Goal: Information Seeking & Learning: Learn about a topic

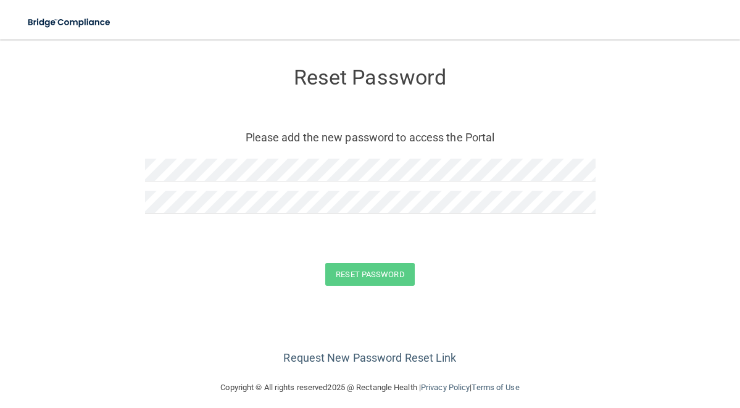
click at [138, 203] on form "Reset Password Please add the new password to access the Portal Reset Password …" at bounding box center [370, 179] width 691 height 254
click at [368, 279] on button "Reset Password" at bounding box center [369, 274] width 89 height 23
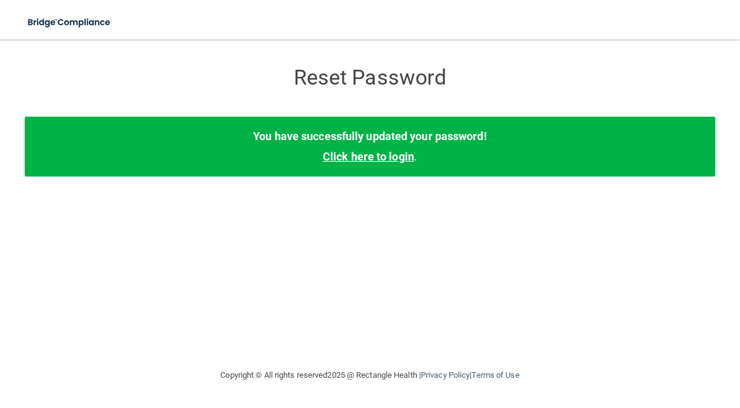
click at [380, 155] on link "Click here to login" at bounding box center [368, 156] width 91 height 13
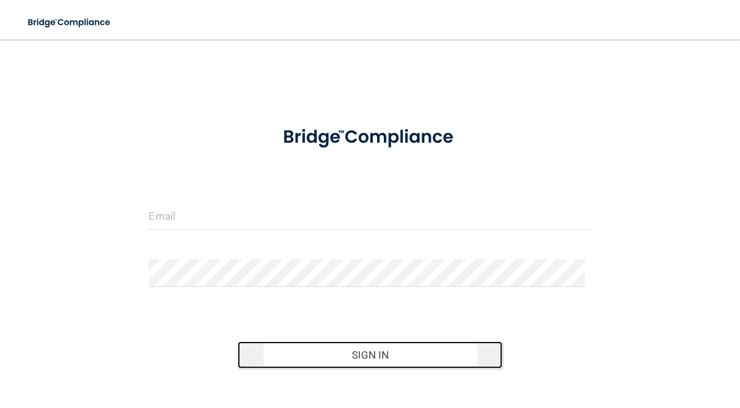
click at [371, 355] on button "Sign In" at bounding box center [371, 354] width 266 height 27
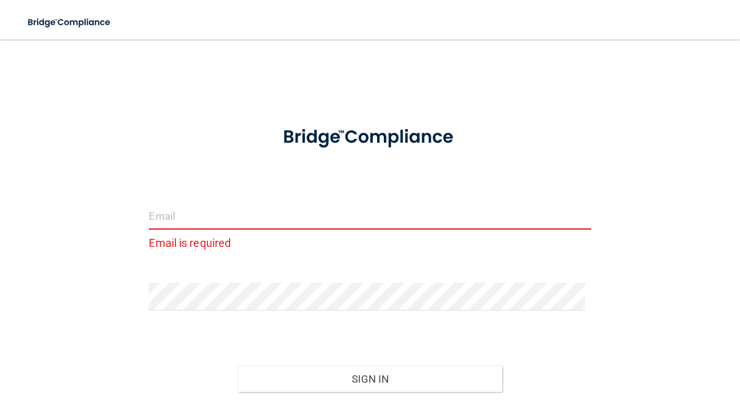
click at [326, 209] on input "email" at bounding box center [370, 216] width 442 height 28
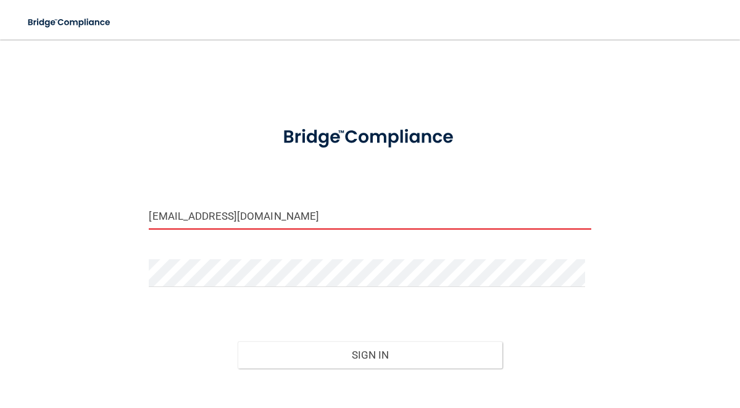
click at [238, 341] on button "Sign In" at bounding box center [371, 354] width 266 height 27
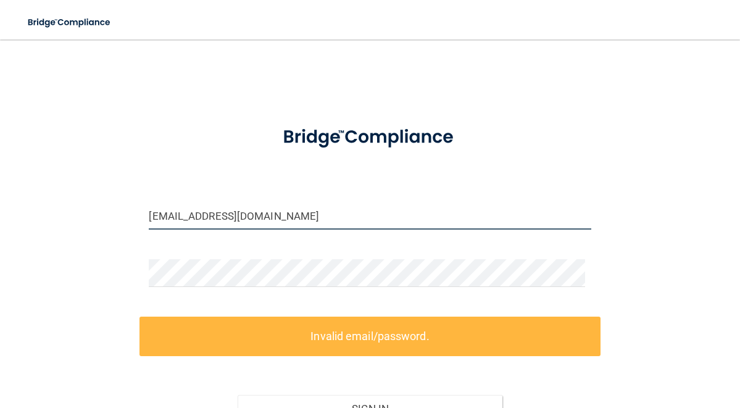
click at [296, 214] on input "beckyberger@reddoorpediatrics.com" at bounding box center [370, 216] width 442 height 28
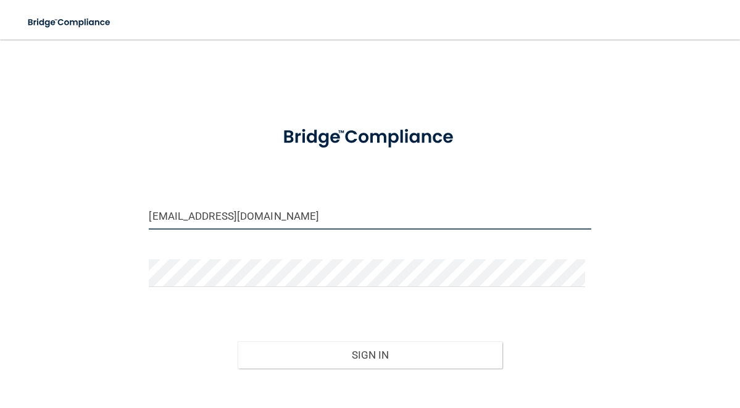
type input "[EMAIL_ADDRESS][DOMAIN_NAME]"
click at [238, 341] on button "Sign In" at bounding box center [371, 354] width 266 height 27
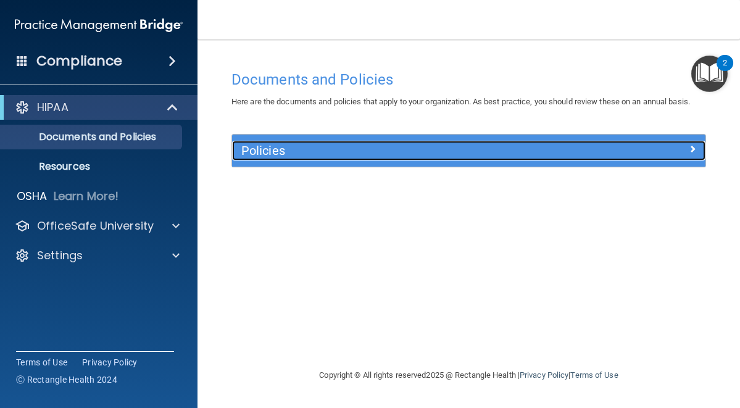
click at [476, 155] on h5 "Policies" at bounding box center [409, 151] width 337 height 14
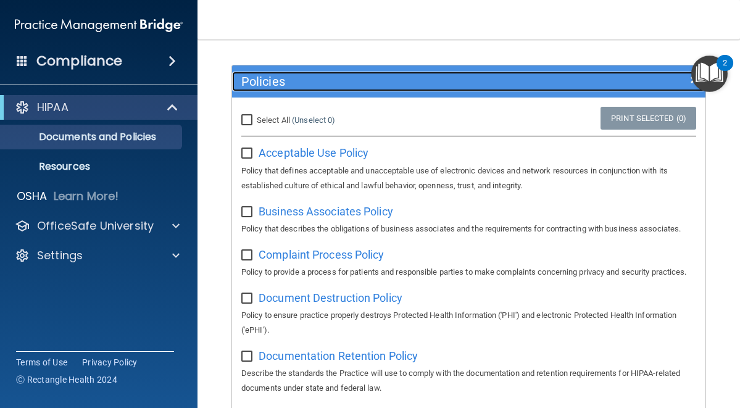
scroll to position [69, 0]
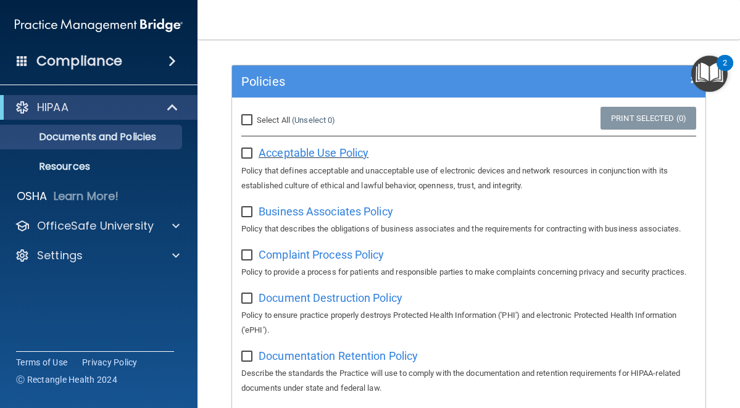
click at [316, 159] on span "Acceptable Use Policy" at bounding box center [314, 152] width 110 height 13
click at [245, 159] on input "checkbox" at bounding box center [248, 154] width 14 height 10
checkbox input "true"
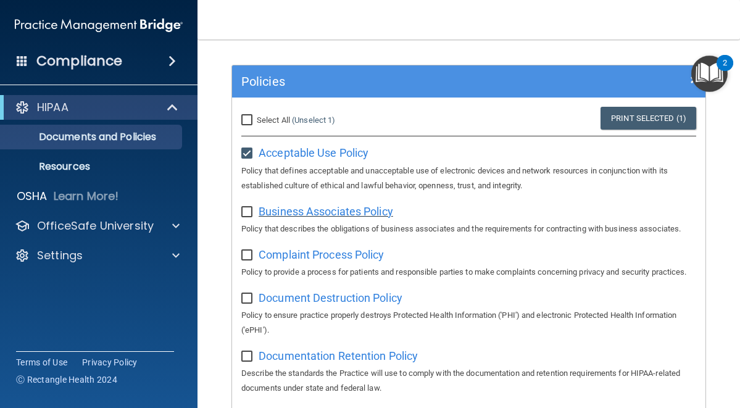
click at [320, 218] on span "Business Associates Policy" at bounding box center [326, 211] width 135 height 13
click at [245, 217] on input "checkbox" at bounding box center [248, 212] width 14 height 10
checkbox input "true"
click at [298, 261] on span "Complaint Process Policy" at bounding box center [321, 254] width 125 height 13
click at [251, 261] on input "checkbox" at bounding box center [248, 256] width 14 height 10
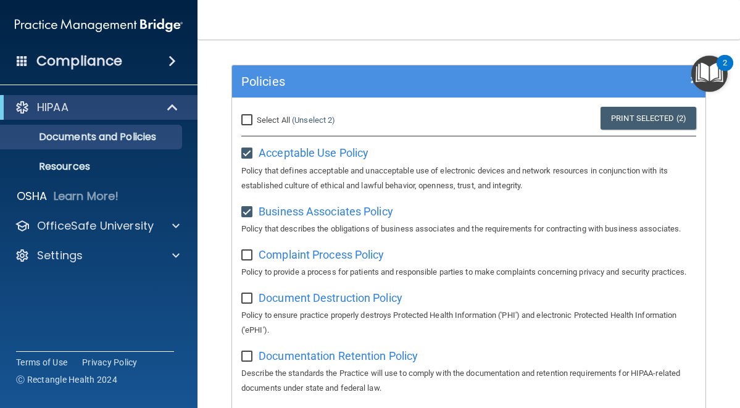
checkbox input "true"
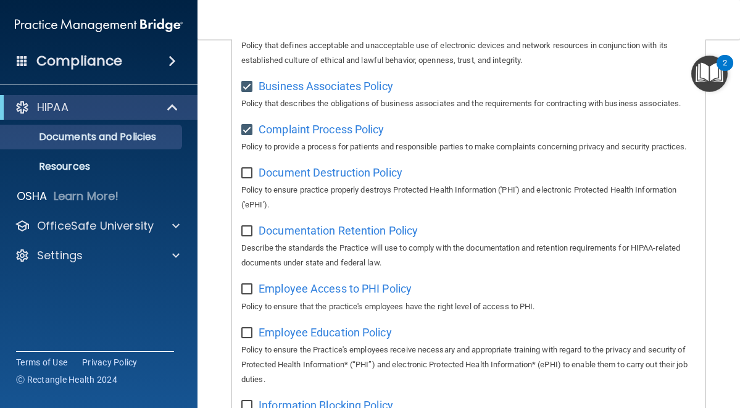
scroll to position [242, 0]
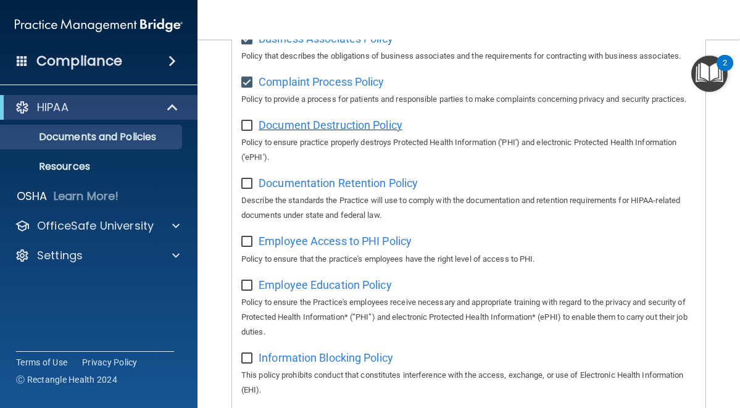
click at [321, 132] on span "Document Destruction Policy" at bounding box center [331, 125] width 144 height 13
click at [251, 131] on input "checkbox" at bounding box center [248, 126] width 14 height 10
checkbox input "true"
click at [291, 190] on span "Documentation Retention Policy" at bounding box center [338, 183] width 159 height 13
click at [252, 189] on input "checkbox" at bounding box center [248, 184] width 14 height 10
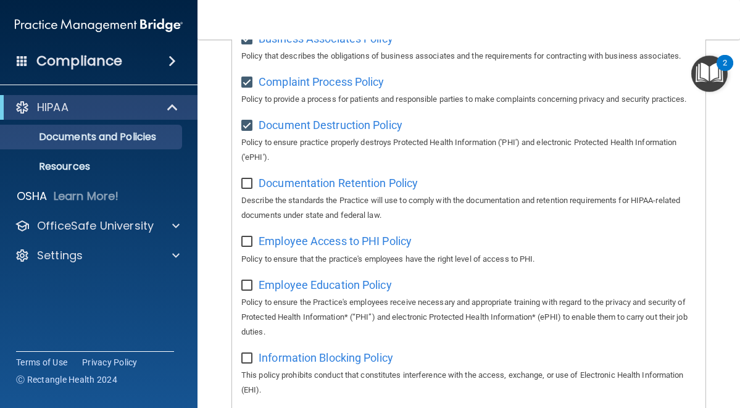
checkbox input "true"
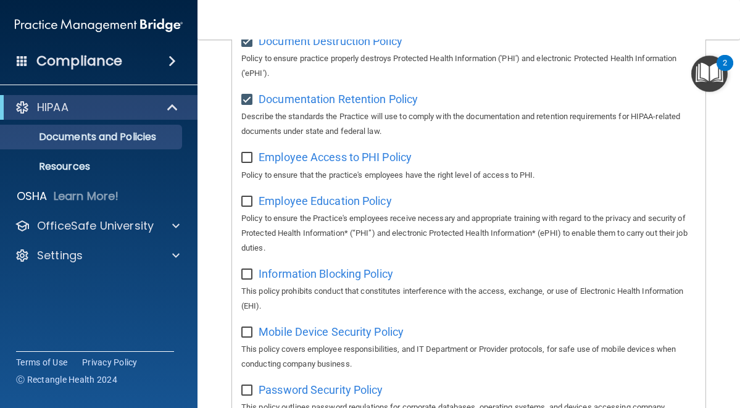
scroll to position [329, 0]
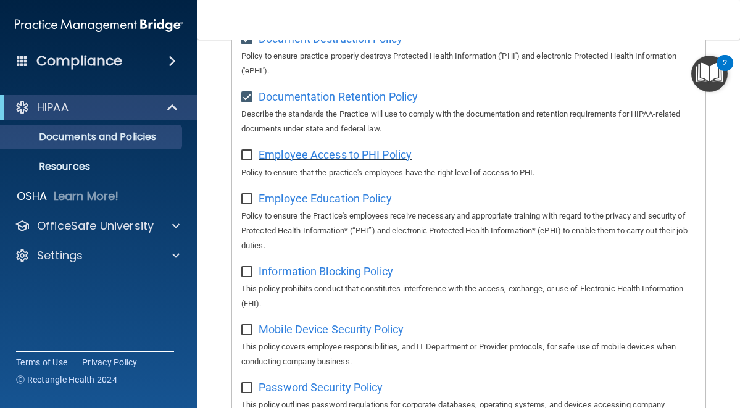
click at [335, 161] on span "Employee Access to PHI Policy" at bounding box center [335, 154] width 153 height 13
click at [321, 161] on span "Employee Access to PHI Policy" at bounding box center [335, 154] width 153 height 13
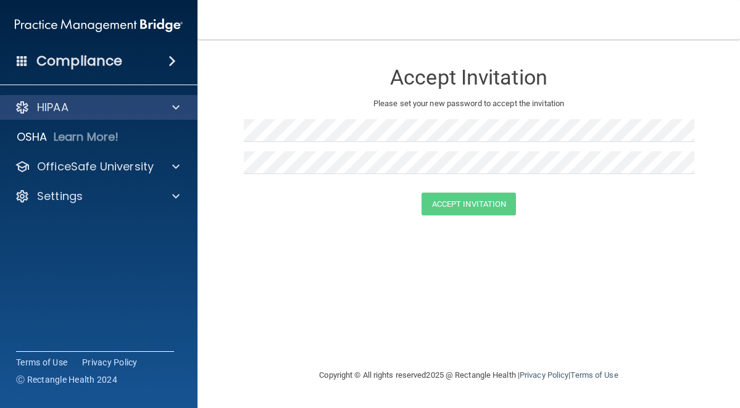
click at [59, 98] on div "HIPAA" at bounding box center [99, 107] width 198 height 25
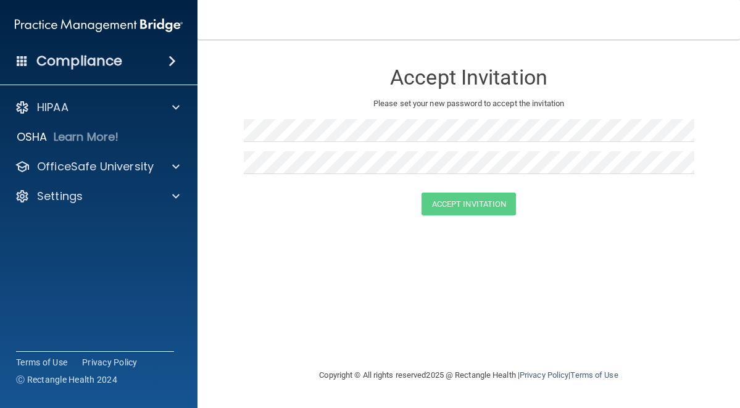
click at [336, 147] on div at bounding box center [469, 135] width 451 height 32
click at [245, 212] on div "Accept Invitation" at bounding box center [469, 204] width 512 height 23
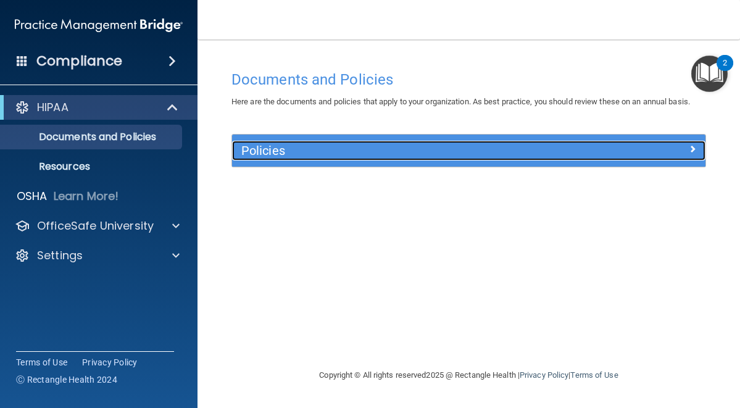
click at [304, 159] on div "Policies" at bounding box center [409, 151] width 355 height 20
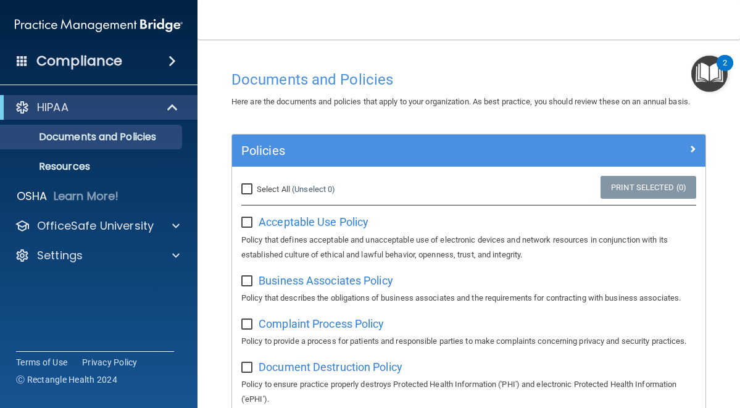
click at [251, 228] on input "checkbox" at bounding box center [248, 223] width 14 height 10
checkbox input "true"
click at [251, 287] on input "checkbox" at bounding box center [248, 282] width 14 height 10
checkbox input "true"
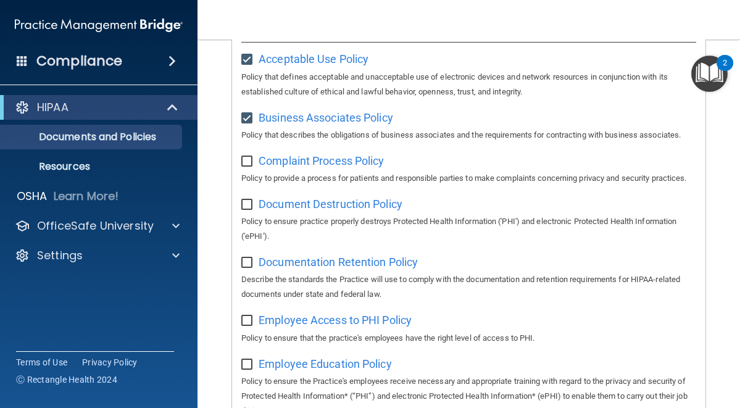
scroll to position [239, 0]
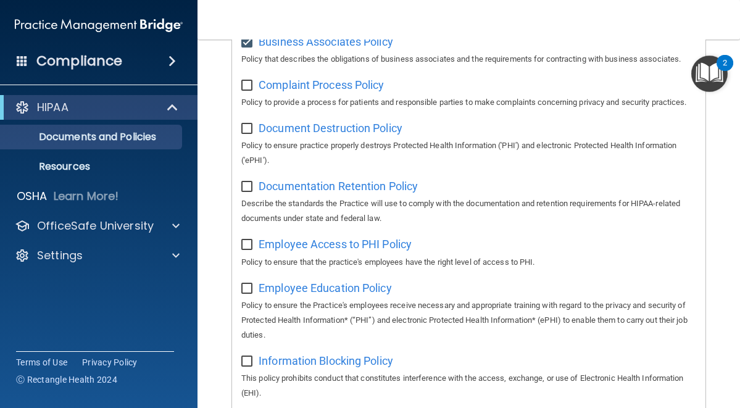
click at [249, 91] on input "checkbox" at bounding box center [248, 86] width 14 height 10
checkbox input "true"
click at [250, 134] on input "checkbox" at bounding box center [248, 129] width 14 height 10
checkbox input "true"
click at [246, 192] on input "checkbox" at bounding box center [248, 187] width 14 height 10
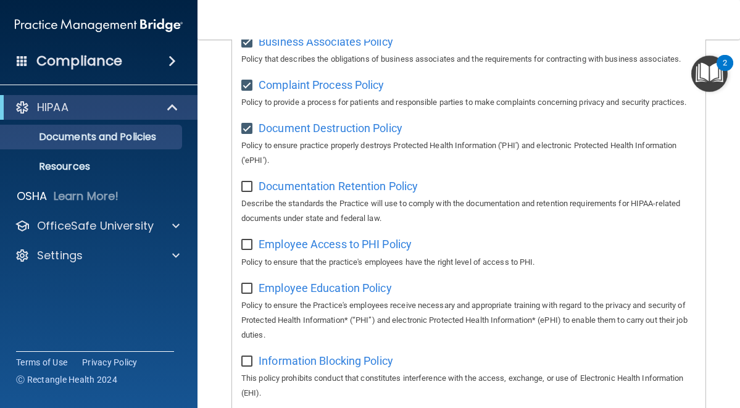
checkbox input "true"
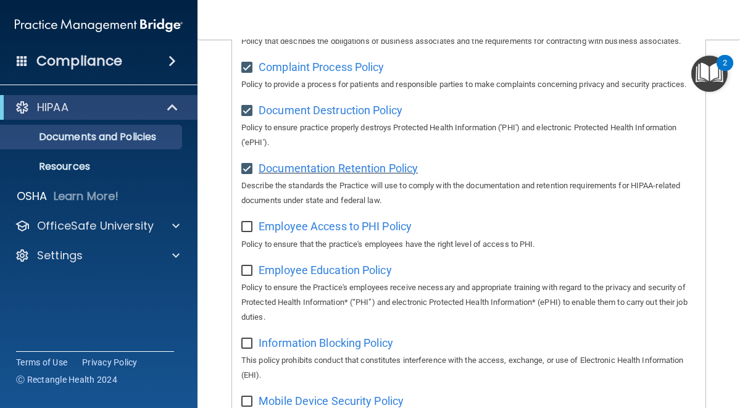
scroll to position [414, 0]
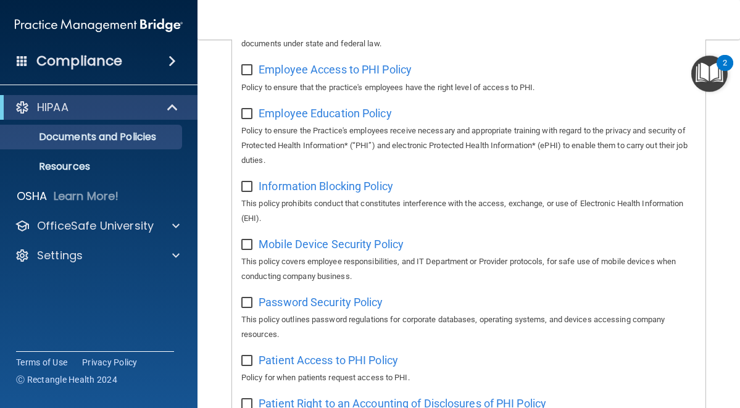
click at [246, 75] on input "checkbox" at bounding box center [248, 70] width 14 height 10
checkbox input "true"
click at [301, 120] on span "Employee Education Policy" at bounding box center [325, 113] width 133 height 13
click at [249, 119] on input "checkbox" at bounding box center [248, 114] width 14 height 10
checkbox input "true"
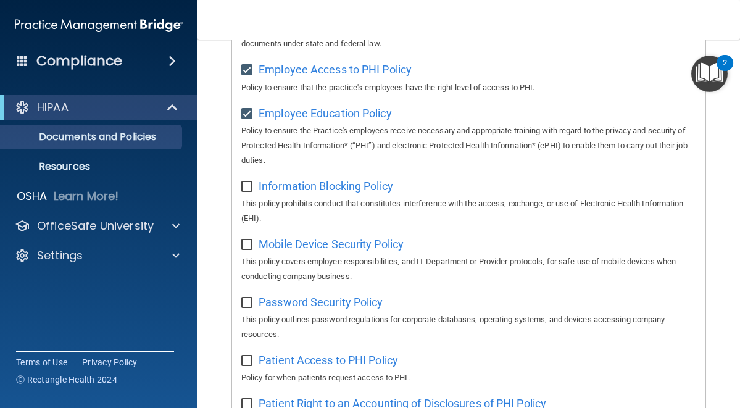
click at [329, 193] on span "Information Blocking Policy" at bounding box center [326, 186] width 135 height 13
click at [305, 193] on span "Information Blocking Policy" at bounding box center [326, 186] width 135 height 13
click at [246, 192] on input "checkbox" at bounding box center [248, 187] width 14 height 10
checkbox input "true"
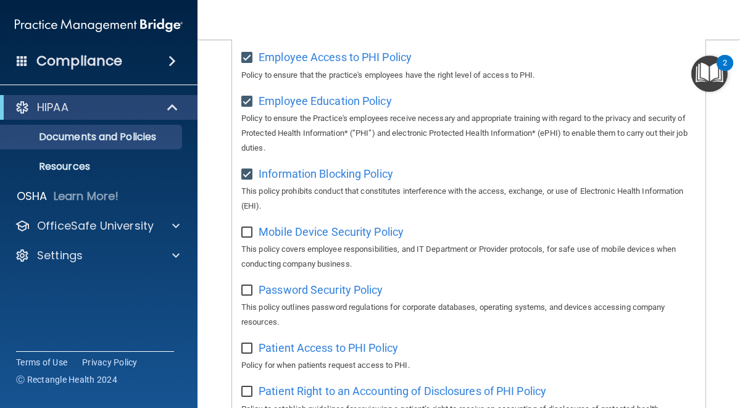
scroll to position [492, 0]
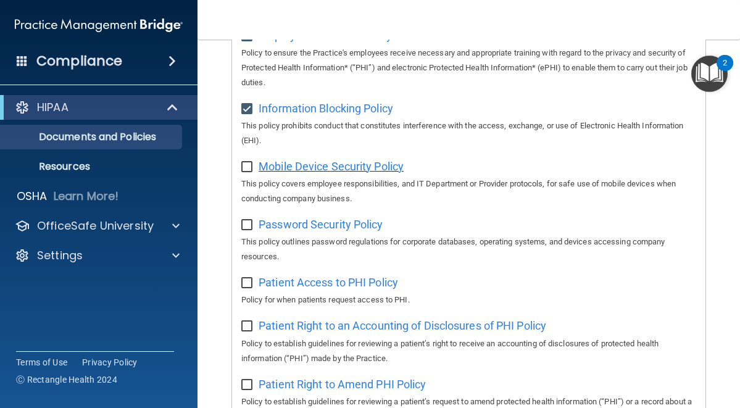
click at [348, 173] on span "Mobile Device Security Policy" at bounding box center [331, 166] width 145 height 13
click at [254, 172] on input "checkbox" at bounding box center [248, 167] width 14 height 10
checkbox input "true"
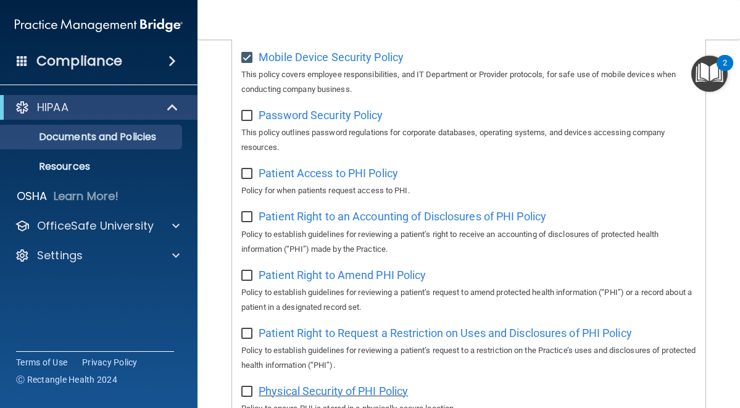
scroll to position [598, 0]
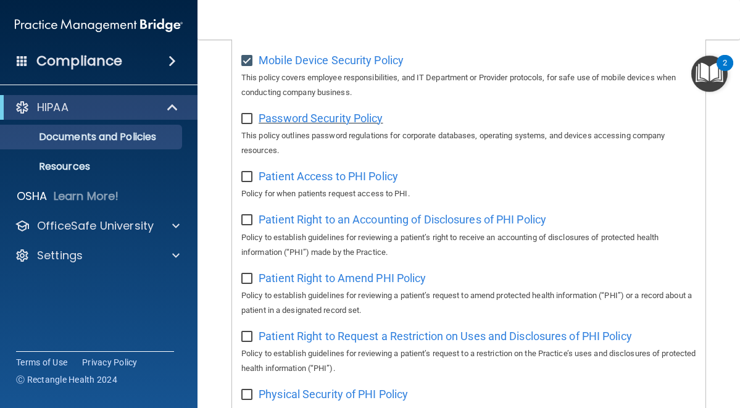
click at [277, 125] on span "Password Security Policy" at bounding box center [321, 118] width 124 height 13
click at [251, 124] on input "checkbox" at bounding box center [248, 119] width 14 height 10
checkbox input "true"
click at [301, 183] on span "Patient Access to PHI Policy" at bounding box center [329, 176] width 140 height 13
click at [254, 182] on input "checkbox" at bounding box center [248, 177] width 14 height 10
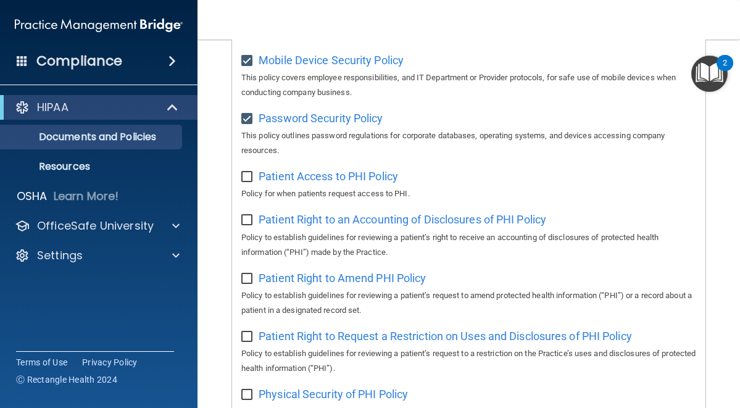
checkbox input "true"
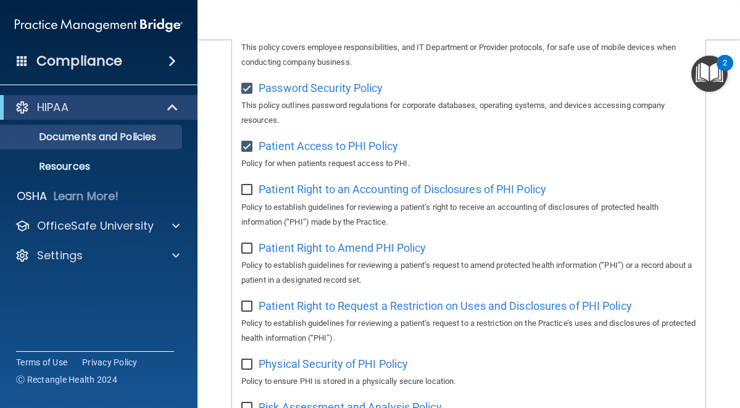
scroll to position [693, 0]
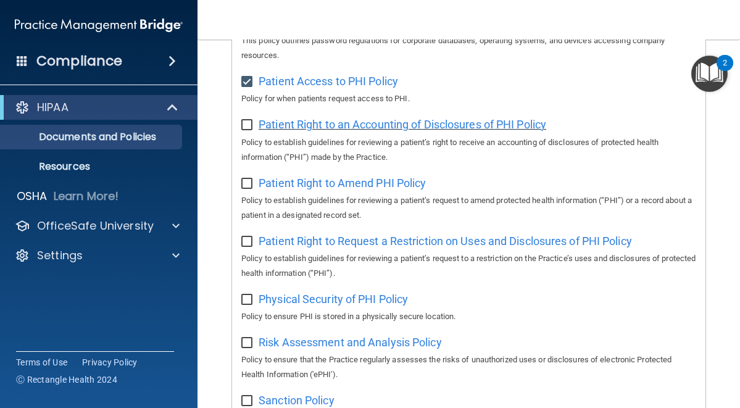
click at [332, 131] on span "Patient Right to an Accounting of Disclosures of PHI Policy" at bounding box center [403, 124] width 288 height 13
click at [248, 130] on input "checkbox" at bounding box center [248, 125] width 14 height 10
checkbox input "true"
click at [309, 190] on span "Patient Right to Amend PHI Policy" at bounding box center [342, 183] width 167 height 13
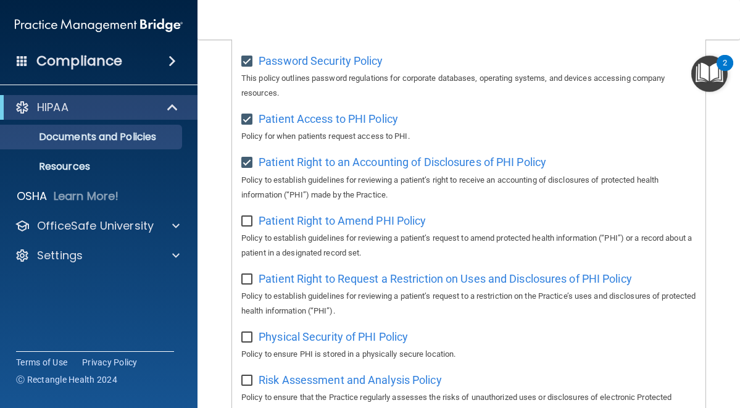
scroll to position [655, 0]
click at [307, 227] on span "Patient Right to Amend PHI Policy" at bounding box center [342, 220] width 167 height 13
click at [251, 227] on input "checkbox" at bounding box center [248, 222] width 14 height 10
checkbox input "true"
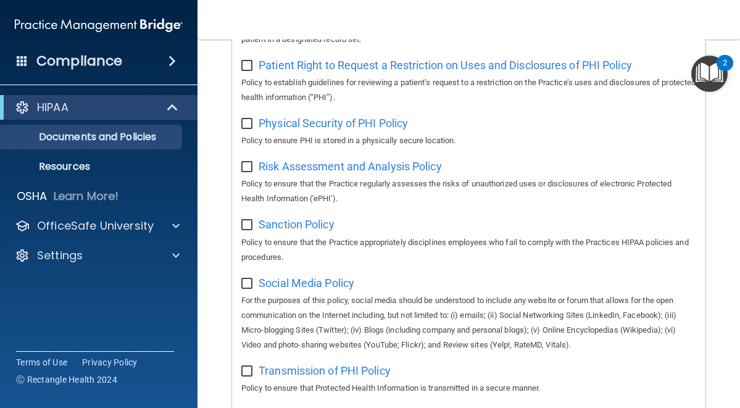
scroll to position [871, 0]
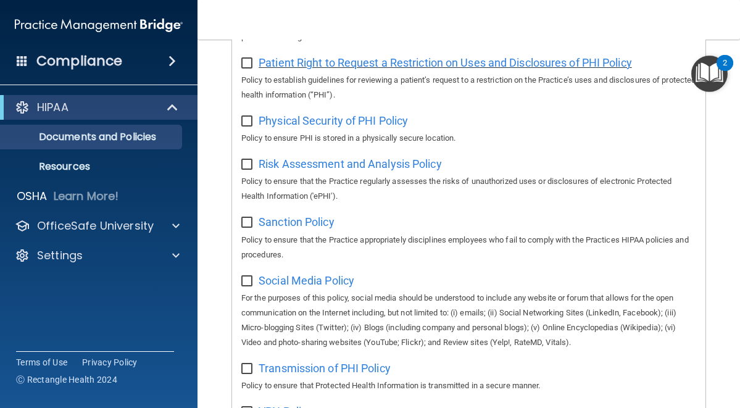
click at [440, 69] on span "Patient Right to Request a Restriction on Uses and Disclosures of PHI Policy" at bounding box center [446, 62] width 374 height 13
click at [245, 69] on input "checkbox" at bounding box center [248, 64] width 14 height 10
checkbox input "true"
click at [351, 127] on span "Physical Security of PHI Policy" at bounding box center [333, 120] width 149 height 13
click at [249, 127] on input "checkbox" at bounding box center [248, 122] width 14 height 10
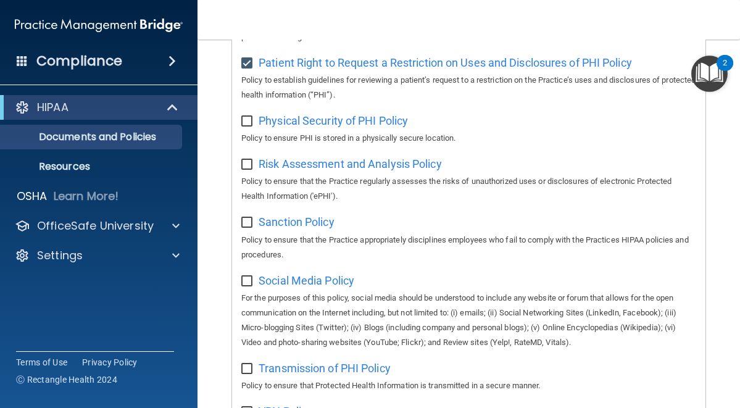
checkbox input "true"
click at [296, 170] on span "Risk Assessment and Analysis Policy" at bounding box center [350, 163] width 183 height 13
click at [248, 170] on input "checkbox" at bounding box center [248, 165] width 14 height 10
checkbox input "true"
click at [304, 228] on span "Sanction Policy" at bounding box center [297, 222] width 76 height 13
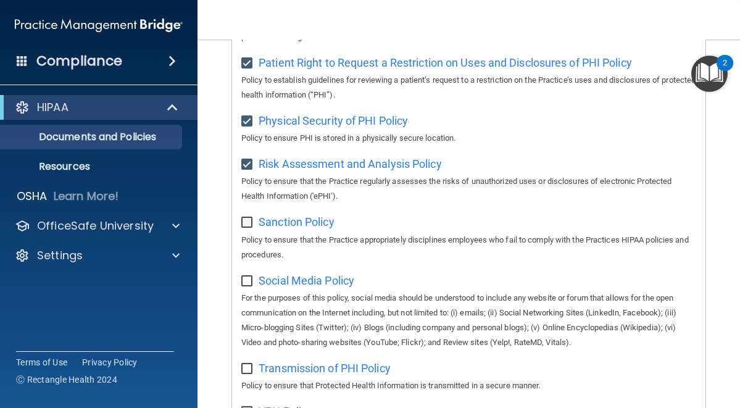
click at [249, 228] on input "checkbox" at bounding box center [248, 223] width 14 height 10
checkbox input "true"
click at [295, 287] on span "Social Media Policy" at bounding box center [307, 280] width 96 height 13
click at [251, 287] on input "checkbox" at bounding box center [248, 282] width 14 height 10
checkbox input "true"
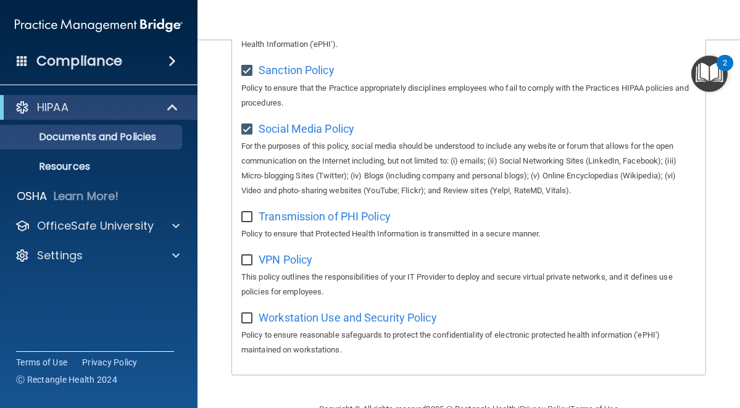
scroll to position [1023, 0]
click at [333, 223] on span "Transmission of PHI Policy" at bounding box center [325, 216] width 132 height 13
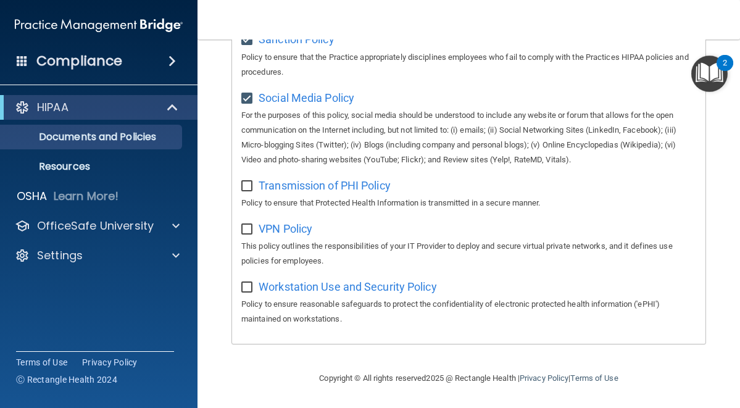
scroll to position [1105, 0]
click at [282, 185] on span "Transmission of PHI Policy" at bounding box center [325, 185] width 132 height 13
click at [249, 183] on input "checkbox" at bounding box center [248, 187] width 14 height 10
checkbox input "true"
click at [288, 228] on span "VPN Policy" at bounding box center [286, 228] width 54 height 13
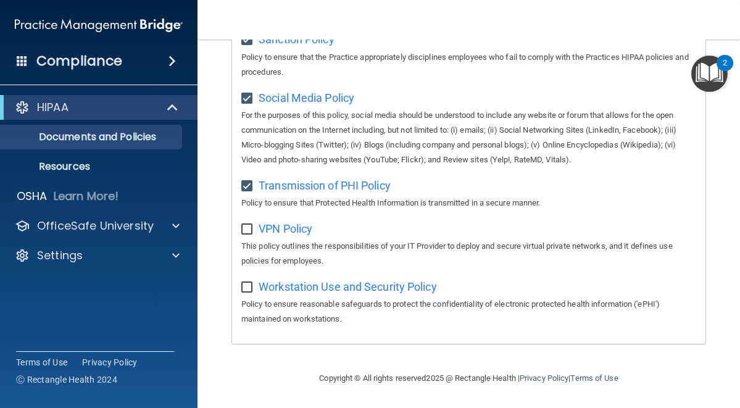
click at [248, 225] on input "checkbox" at bounding box center [248, 230] width 14 height 10
checkbox input "true"
click at [329, 288] on span "Workstation Use and Security Policy" at bounding box center [348, 286] width 178 height 13
click at [247, 289] on input "checkbox" at bounding box center [248, 288] width 14 height 10
checkbox input "true"
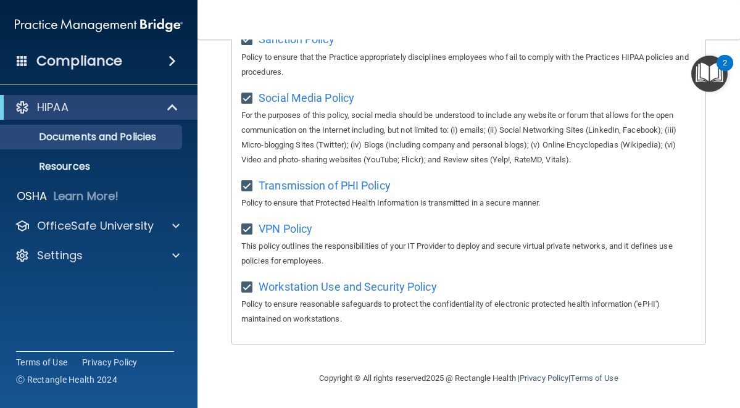
click at [721, 65] on div "2" at bounding box center [725, 63] width 17 height 16
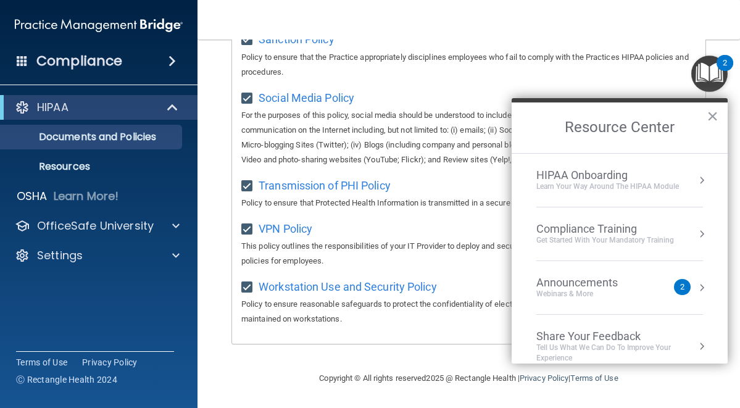
click at [609, 227] on div "Compliance Training" at bounding box center [606, 229] width 138 height 14
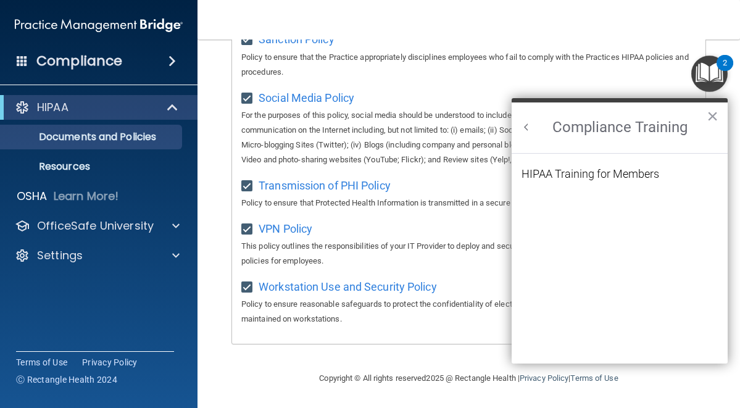
scroll to position [0, 0]
click at [594, 172] on div "HIPAA Training for Members" at bounding box center [591, 174] width 138 height 11
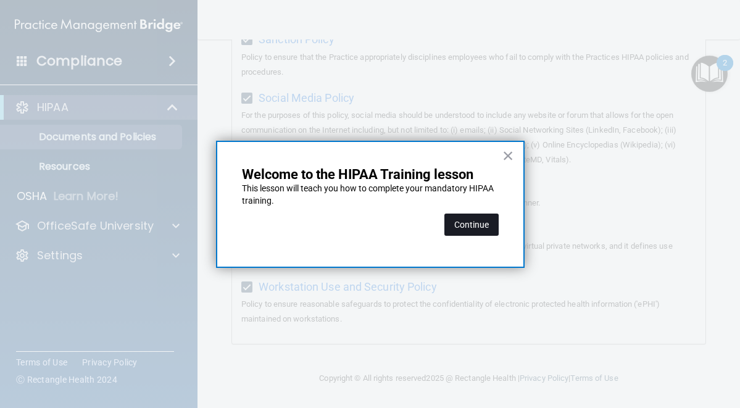
click at [471, 220] on button "Continue" at bounding box center [472, 225] width 54 height 22
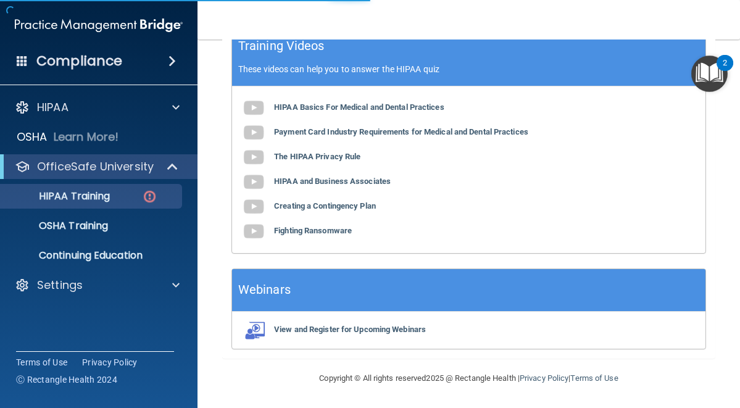
scroll to position [95, 0]
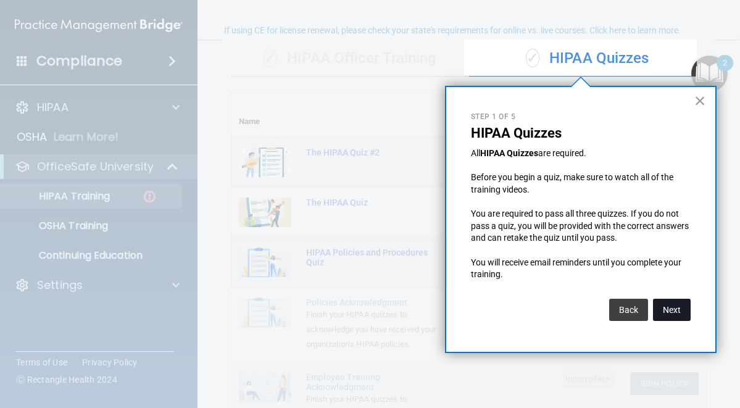
click at [676, 312] on button "Next" at bounding box center [672, 310] width 38 height 22
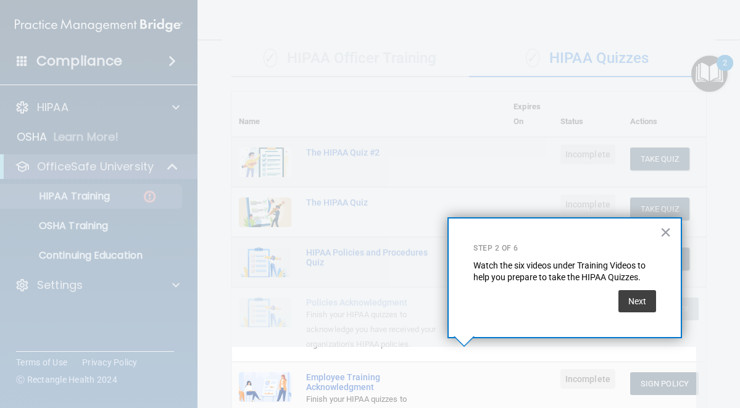
scroll to position [210, 0]
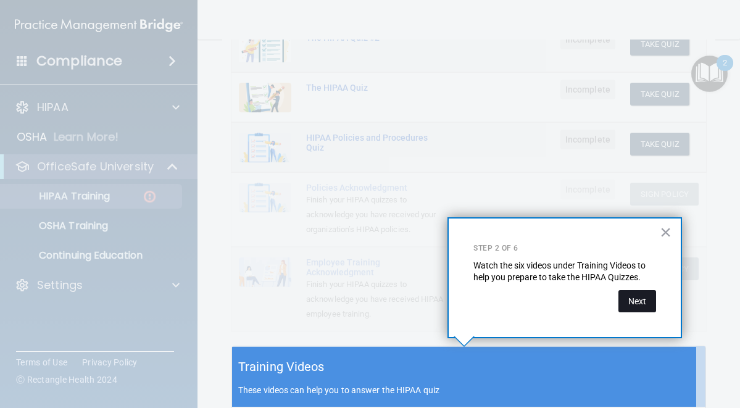
click at [637, 301] on button "Next" at bounding box center [638, 301] width 38 height 22
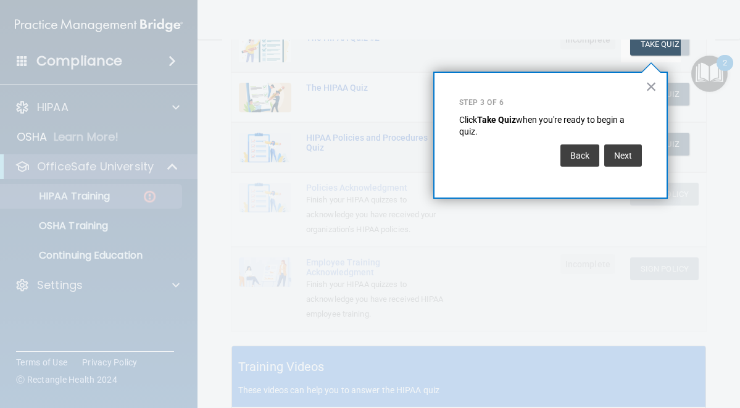
scroll to position [203, 0]
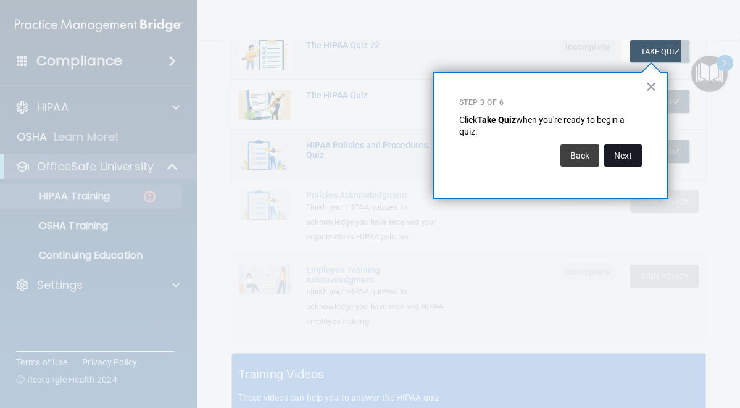
click at [626, 152] on button "Next" at bounding box center [624, 155] width 38 height 22
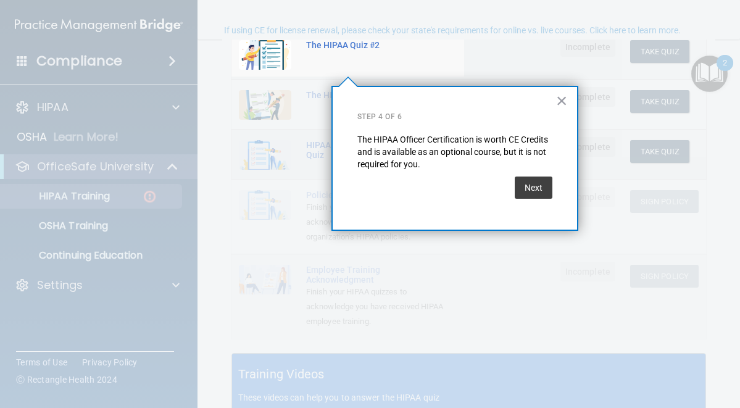
scroll to position [95, 0]
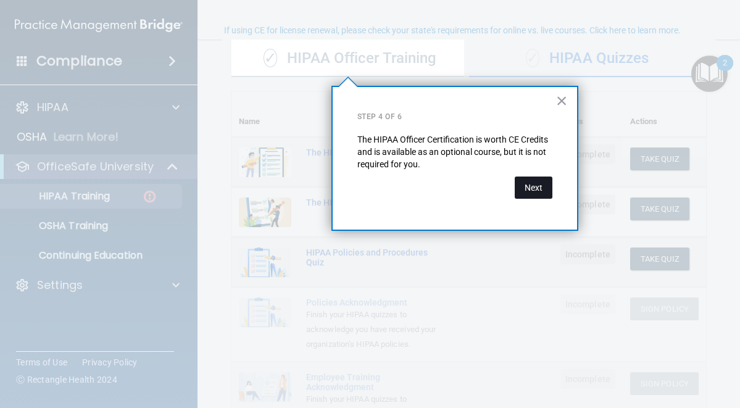
click at [536, 186] on button "Next" at bounding box center [534, 188] width 38 height 22
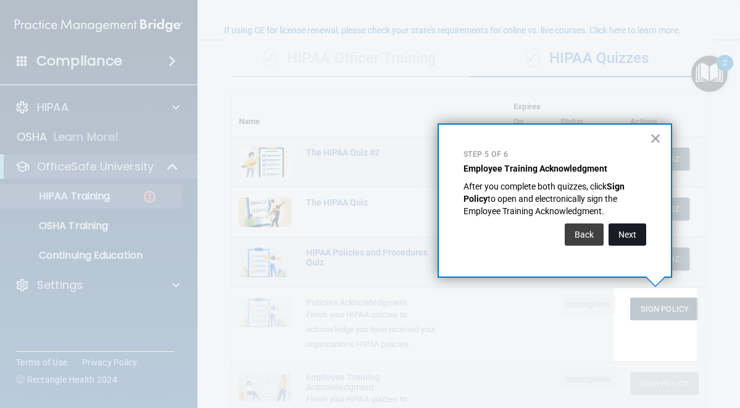
click at [619, 235] on button "Next" at bounding box center [628, 235] width 38 height 22
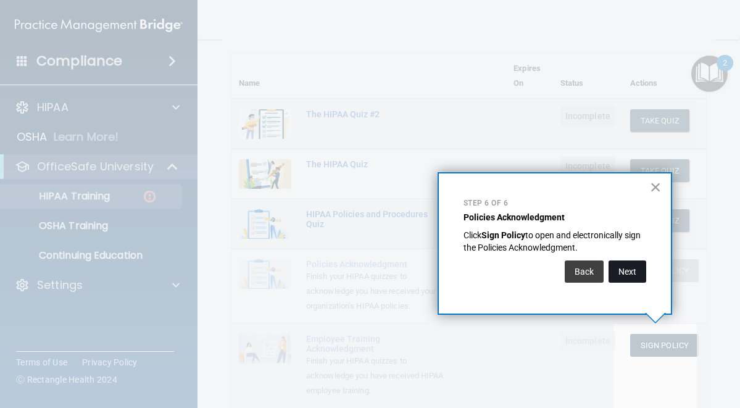
click at [631, 264] on button "Next" at bounding box center [628, 272] width 38 height 22
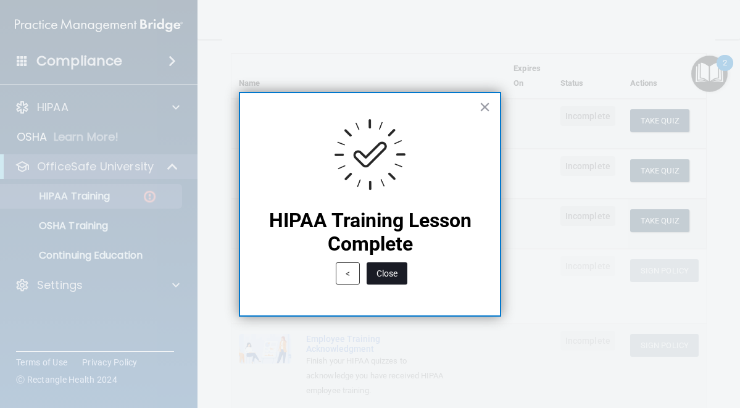
click at [387, 277] on button "Close" at bounding box center [387, 273] width 41 height 22
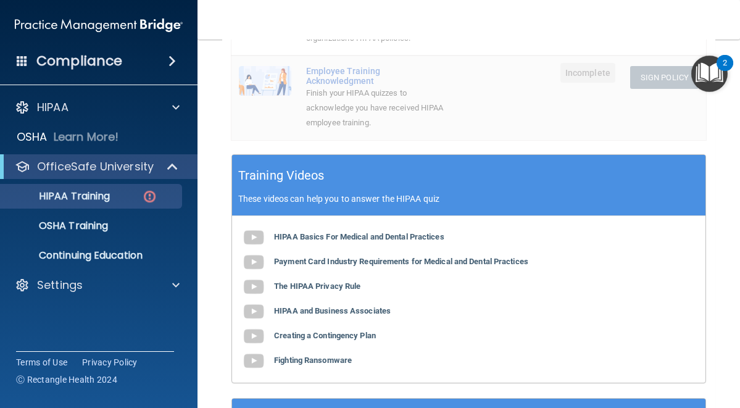
scroll to position [442, 0]
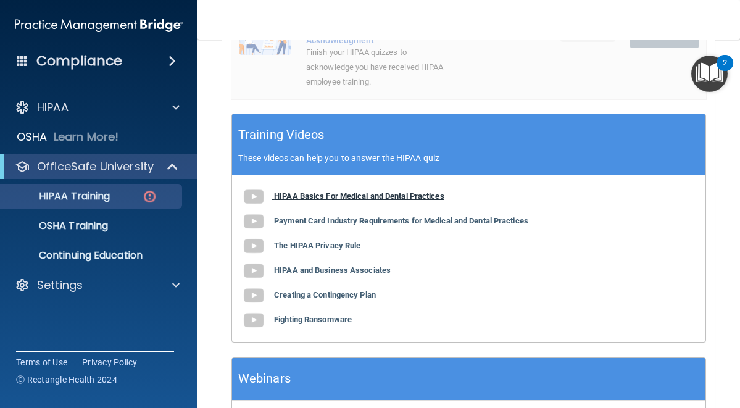
click at [357, 197] on b "HIPAA Basics For Medical and Dental Practices" at bounding box center [359, 195] width 170 height 9
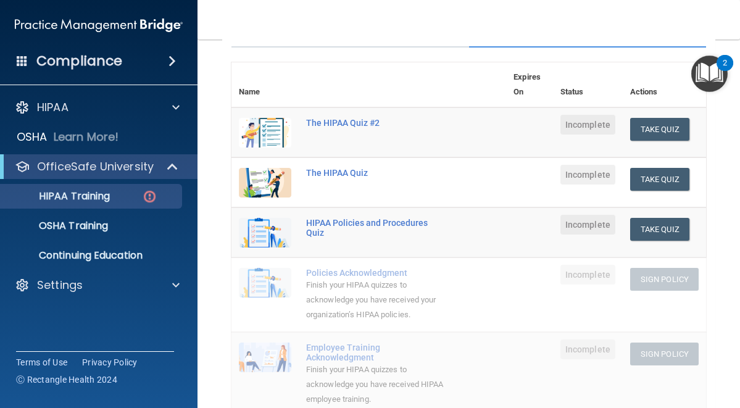
scroll to position [0, 0]
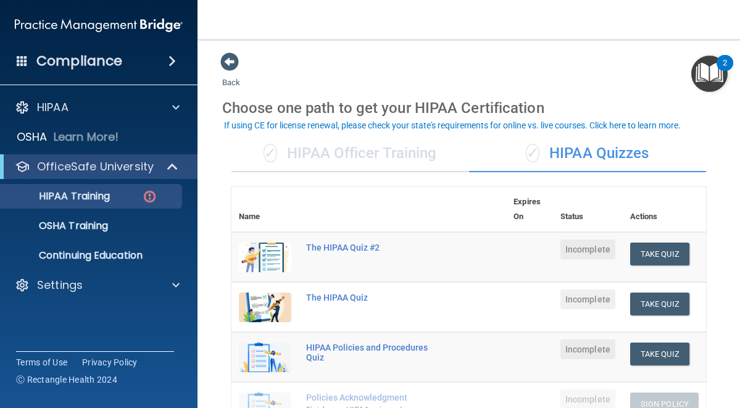
click at [352, 148] on div "✓ HIPAA Officer Training" at bounding box center [351, 153] width 238 height 37
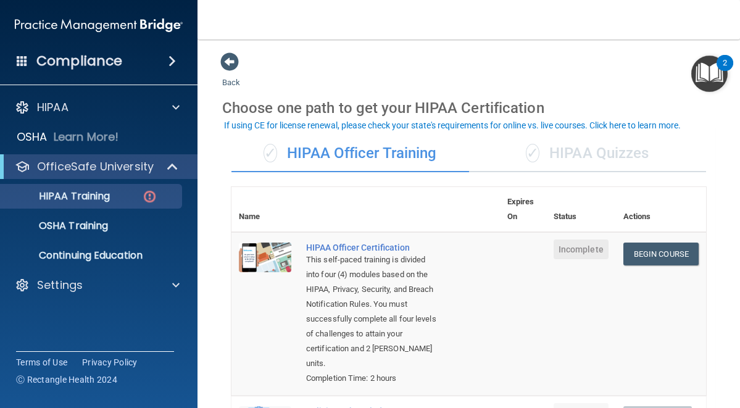
click at [567, 151] on div "✓ HIPAA Quizzes" at bounding box center [588, 153] width 238 height 37
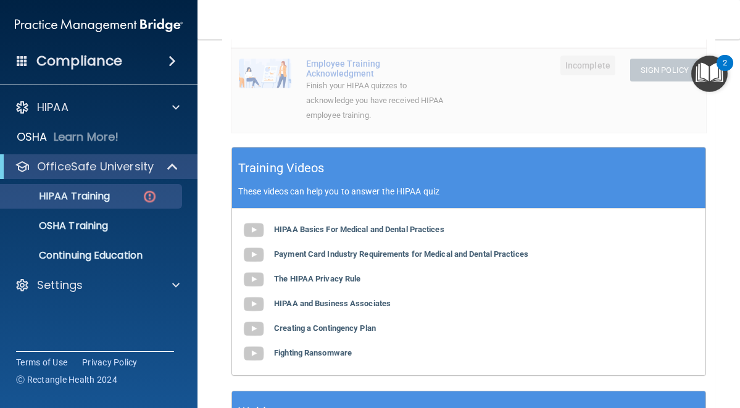
scroll to position [532, 0]
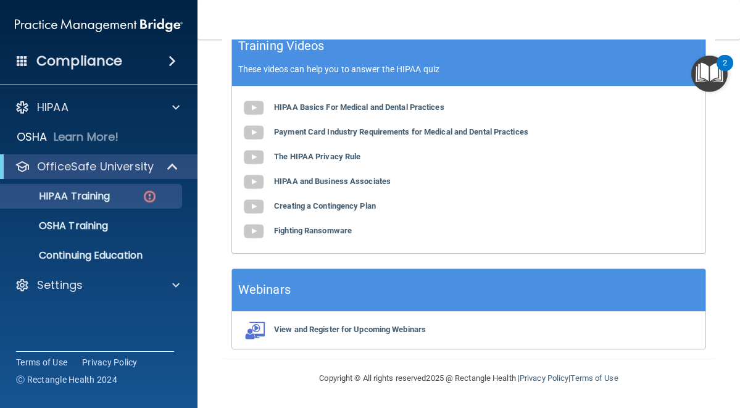
click at [710, 70] on img "Open Resource Center, 2 new notifications" at bounding box center [710, 74] width 36 height 36
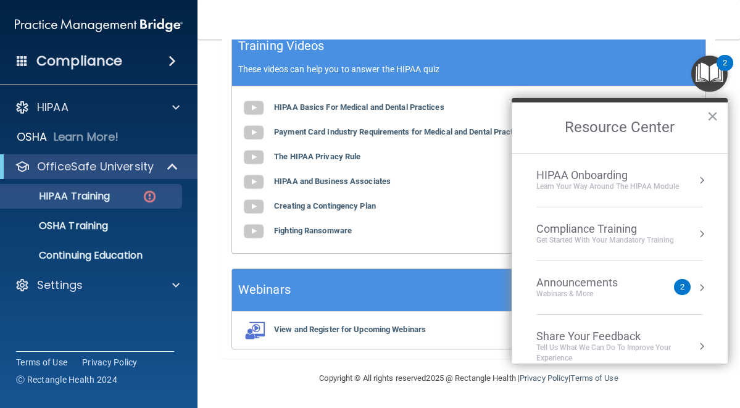
click at [627, 277] on div "Announcements" at bounding box center [590, 283] width 106 height 14
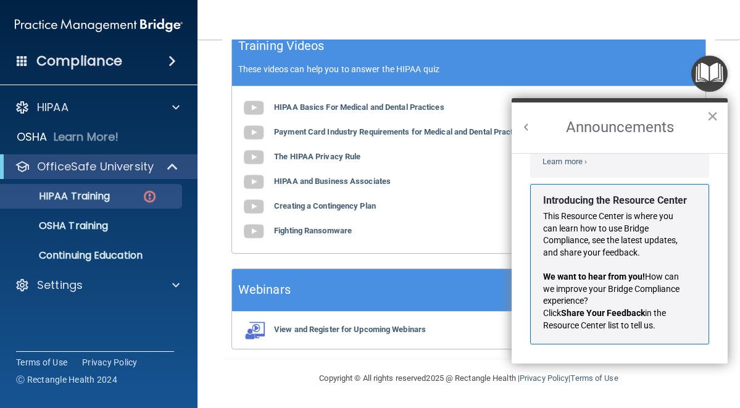
scroll to position [217, 0]
click at [710, 120] on button "×" at bounding box center [713, 116] width 12 height 20
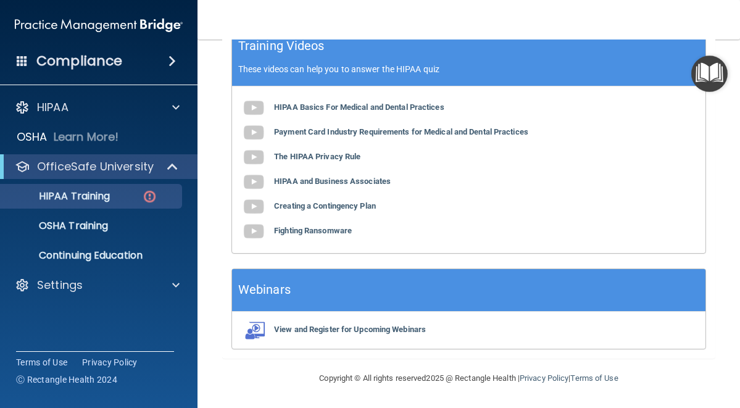
click at [685, 170] on div "HIPAA Basics For Medical and Dental Practices Payment Card Industry Requirement…" at bounding box center [469, 169] width 474 height 167
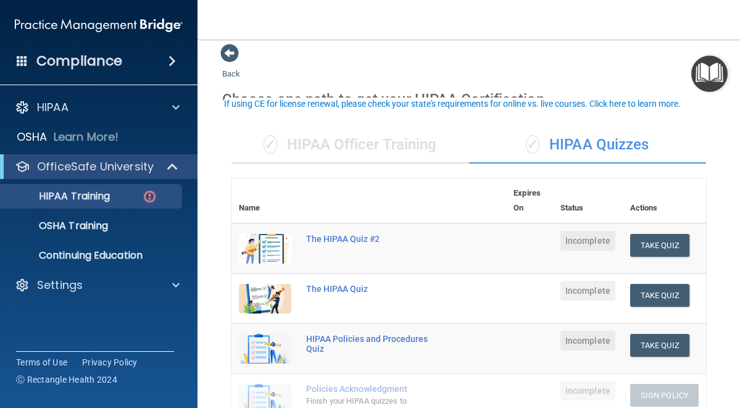
scroll to position [22, 0]
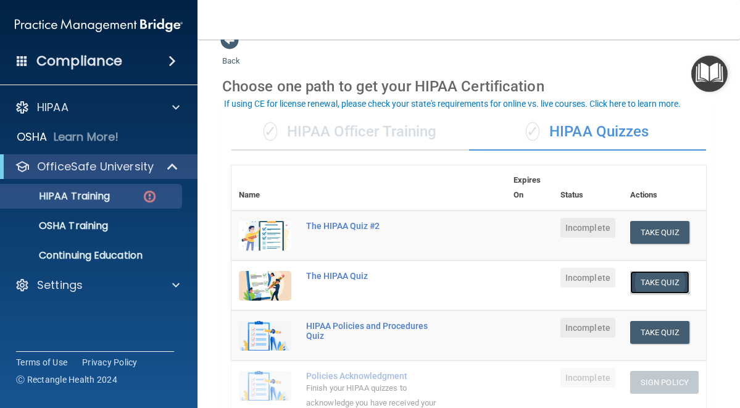
click at [647, 278] on button "Take Quiz" at bounding box center [659, 282] width 59 height 23
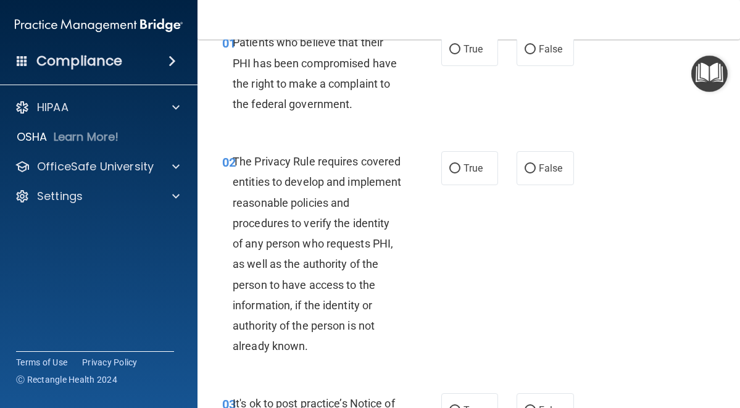
scroll to position [56, 0]
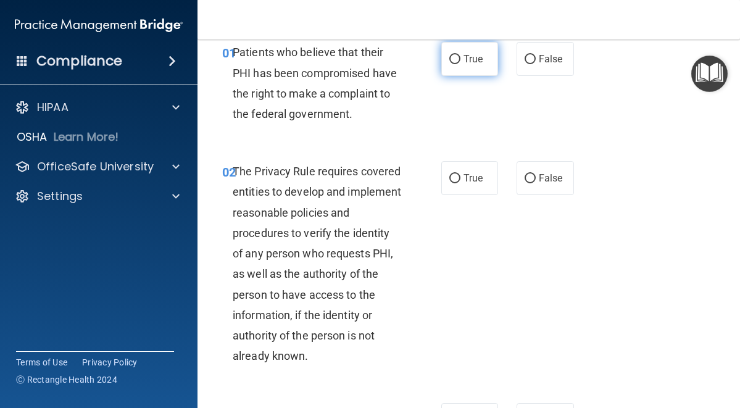
click at [451, 58] on input "True" at bounding box center [455, 59] width 11 height 9
radio input "true"
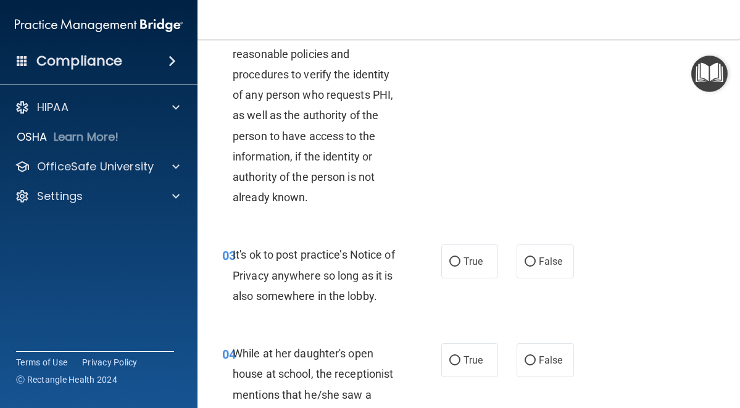
scroll to position [146, 0]
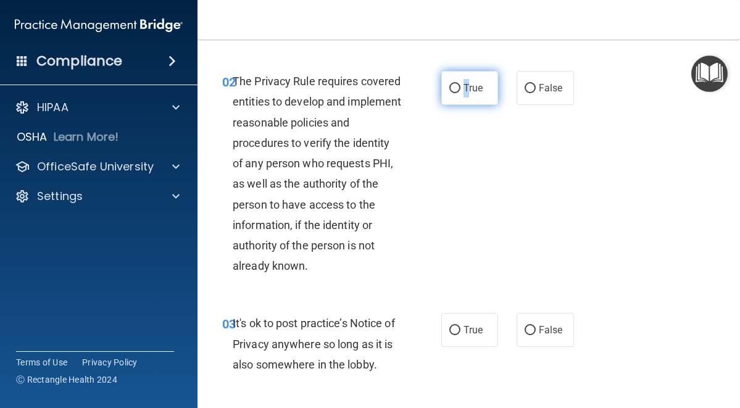
click at [465, 80] on label "True" at bounding box center [470, 88] width 57 height 34
click at [450, 88] on input "True" at bounding box center [455, 88] width 11 height 9
radio input "true"
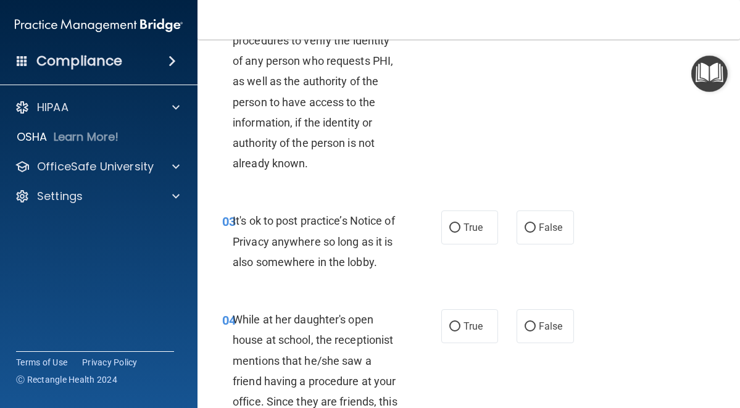
scroll to position [254, 0]
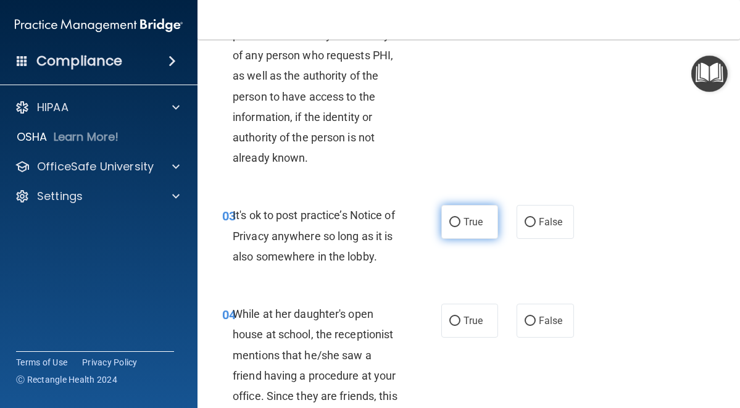
click at [454, 222] on input "True" at bounding box center [455, 222] width 11 height 9
radio input "true"
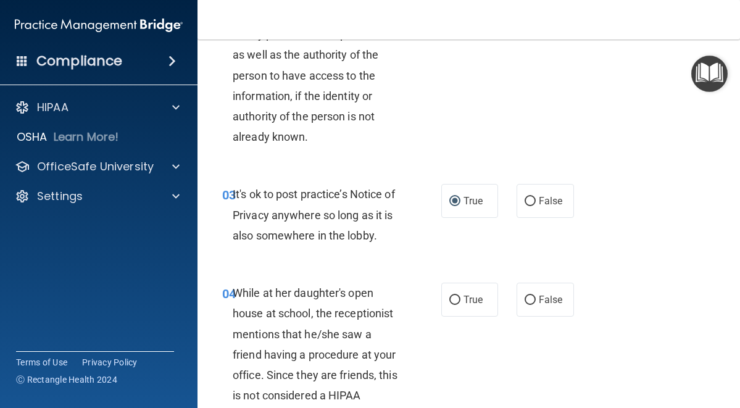
scroll to position [361, 0]
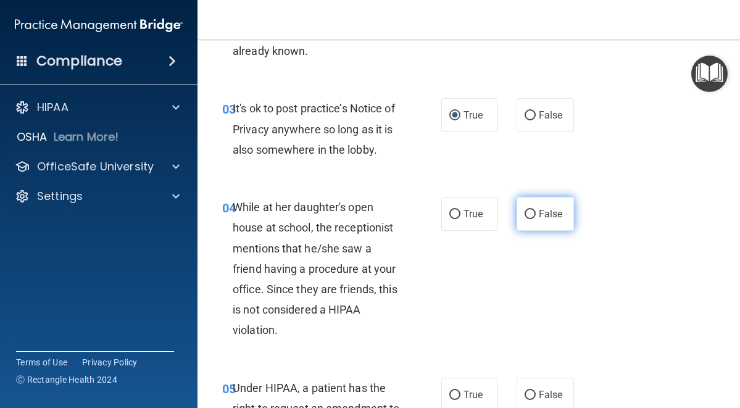
click at [525, 211] on input "False" at bounding box center [530, 214] width 11 height 9
radio input "true"
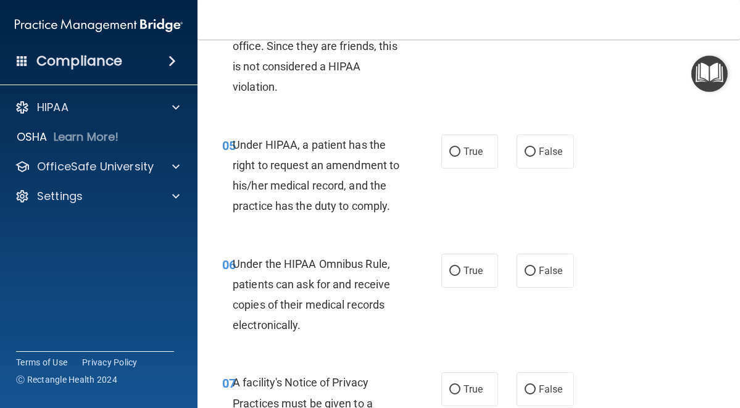
scroll to position [599, 0]
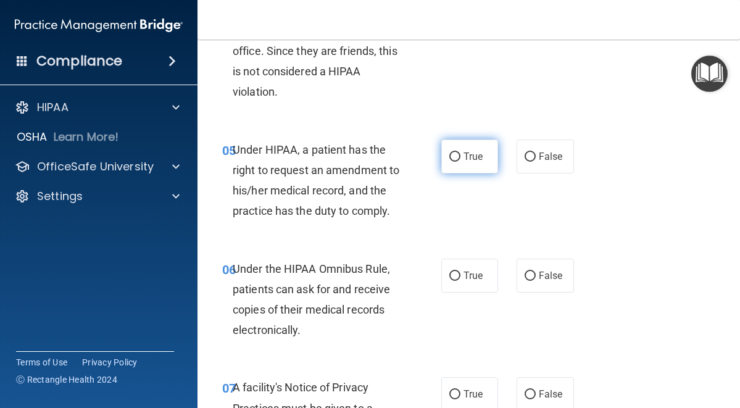
click at [453, 157] on input "True" at bounding box center [455, 157] width 11 height 9
radio input "true"
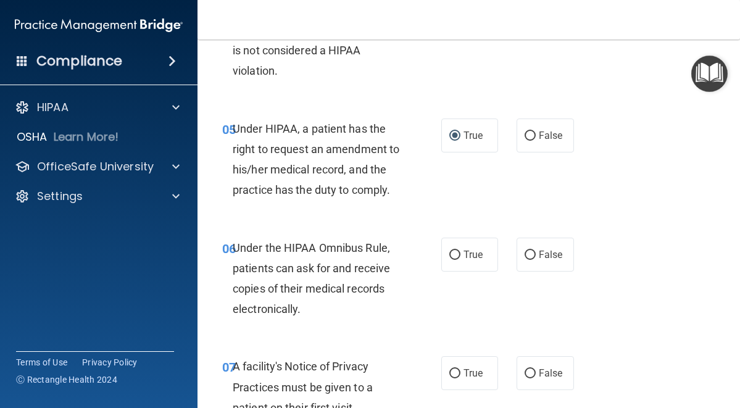
scroll to position [779, 0]
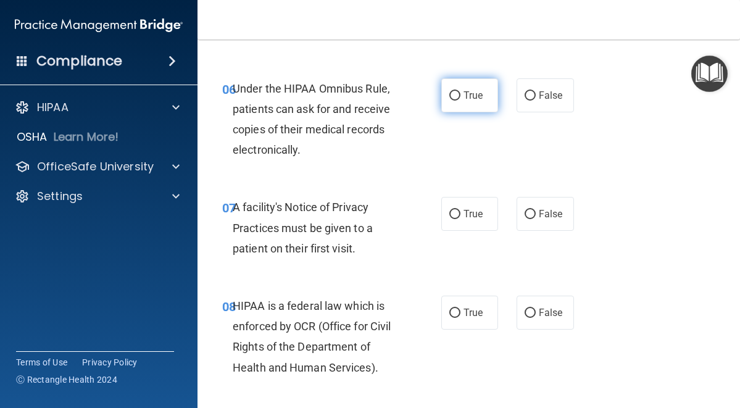
click at [451, 101] on input "True" at bounding box center [455, 95] width 11 height 9
radio input "true"
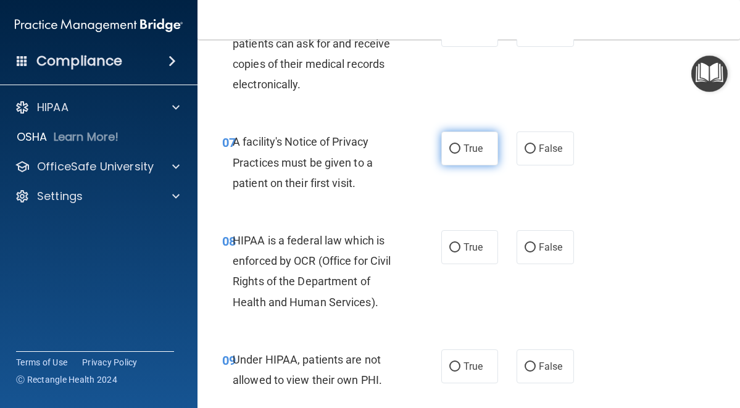
scroll to position [845, 0]
click at [450, 153] on input "True" at bounding box center [455, 148] width 11 height 9
radio input "true"
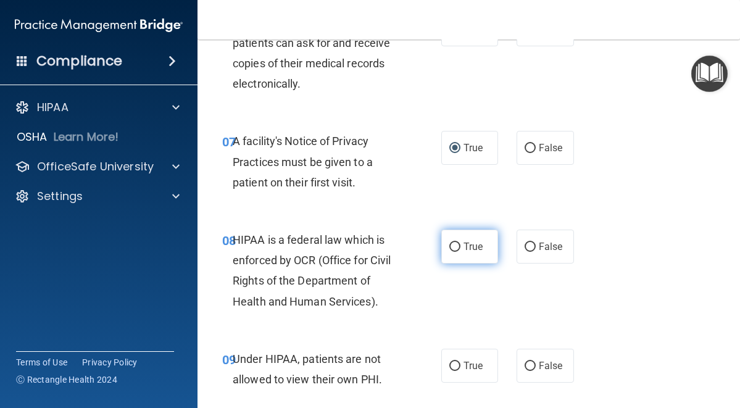
click at [450, 252] on input "True" at bounding box center [455, 247] width 11 height 9
radio input "true"
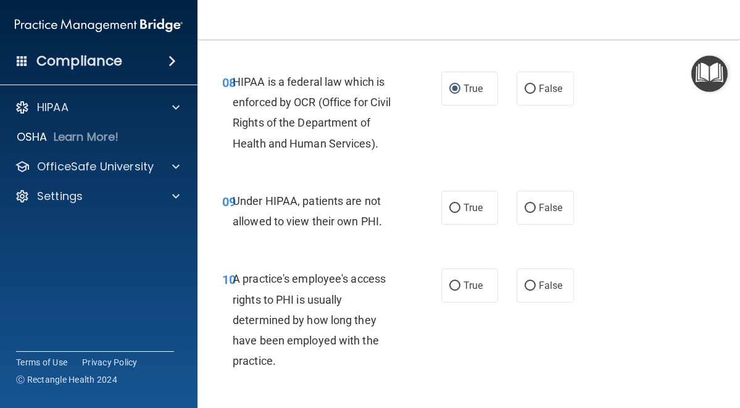
scroll to position [1069, 0]
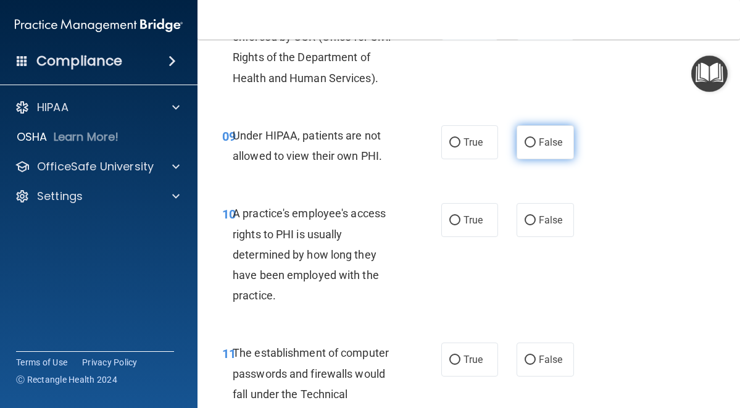
click at [539, 148] on span "False" at bounding box center [551, 142] width 24 height 12
click at [536, 148] on input "False" at bounding box center [530, 142] width 11 height 9
radio input "true"
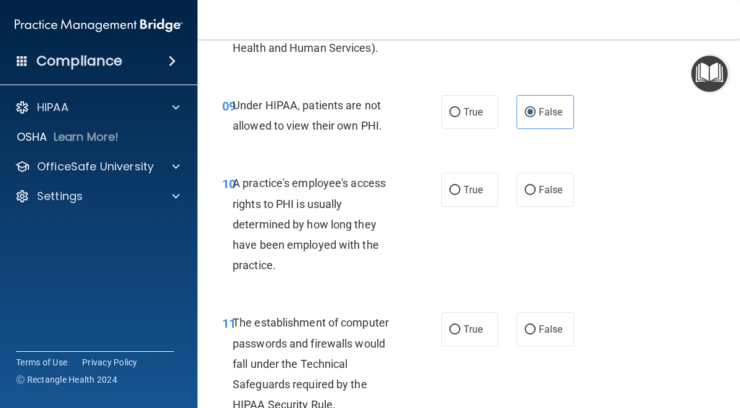
scroll to position [1118, 0]
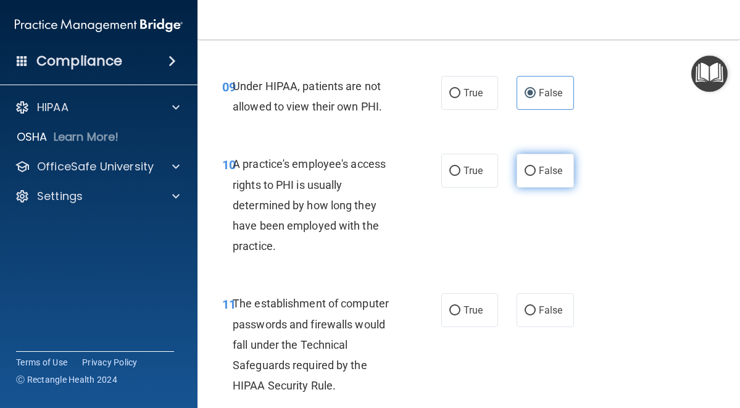
click at [525, 176] on input "False" at bounding box center [530, 171] width 11 height 9
radio input "true"
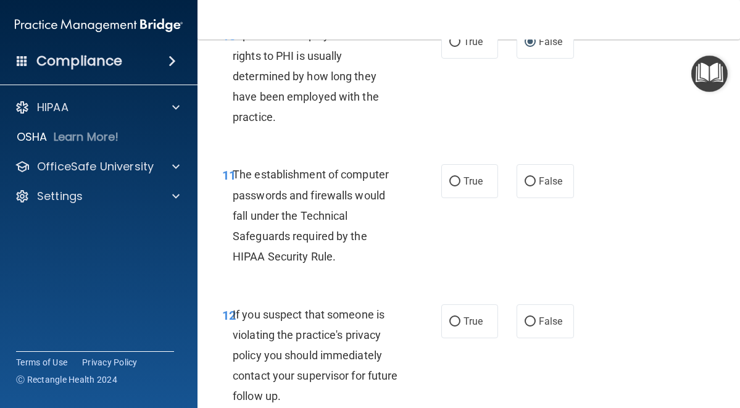
scroll to position [1260, 0]
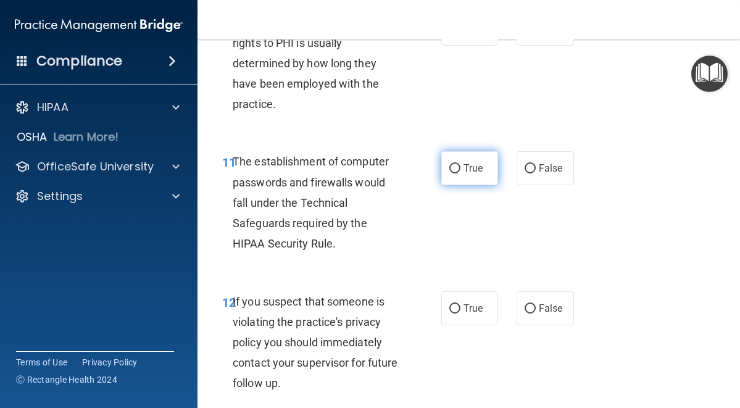
click at [454, 174] on input "True" at bounding box center [455, 168] width 11 height 9
radio input "true"
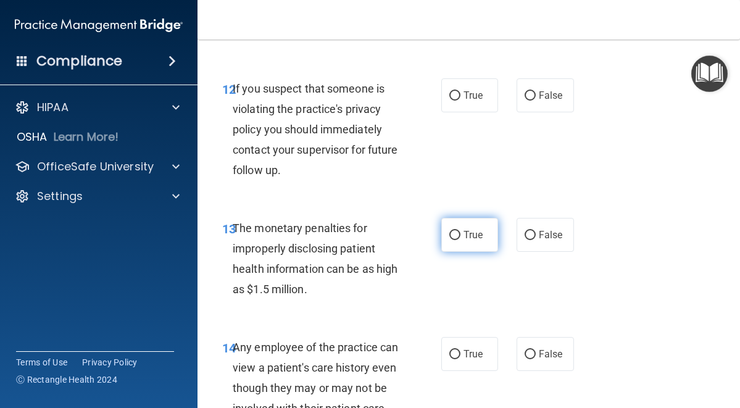
scroll to position [1411, 0]
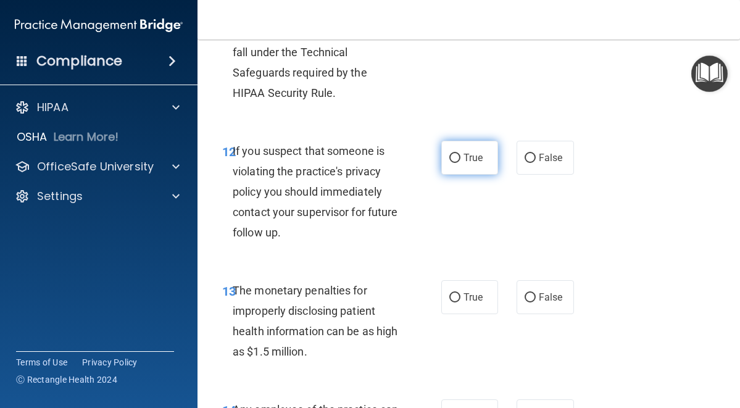
click at [467, 164] on span "True" at bounding box center [473, 158] width 19 height 12
click at [461, 163] on input "True" at bounding box center [455, 158] width 11 height 9
radio input "true"
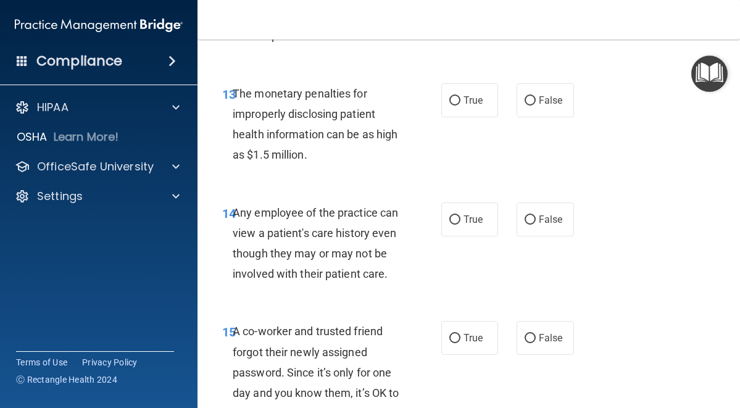
scroll to position [1610, 0]
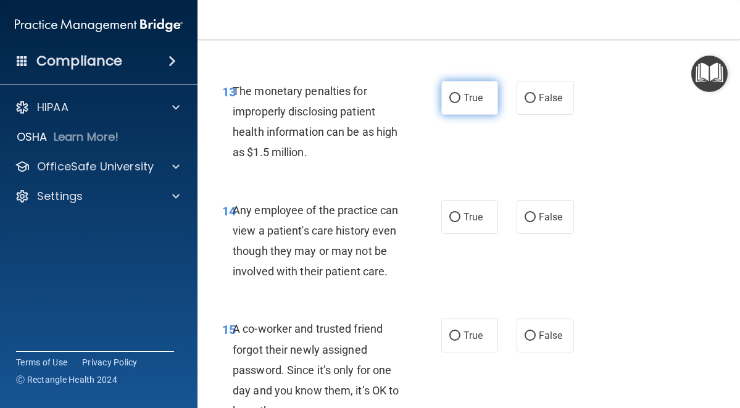
click at [451, 103] on input "True" at bounding box center [455, 98] width 11 height 9
radio input "true"
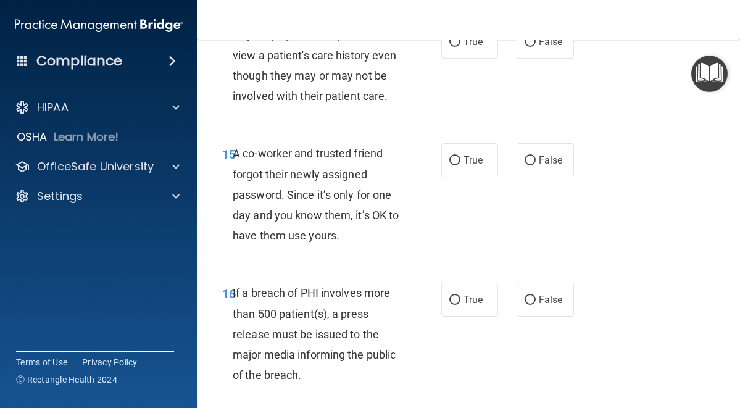
scroll to position [1783, 0]
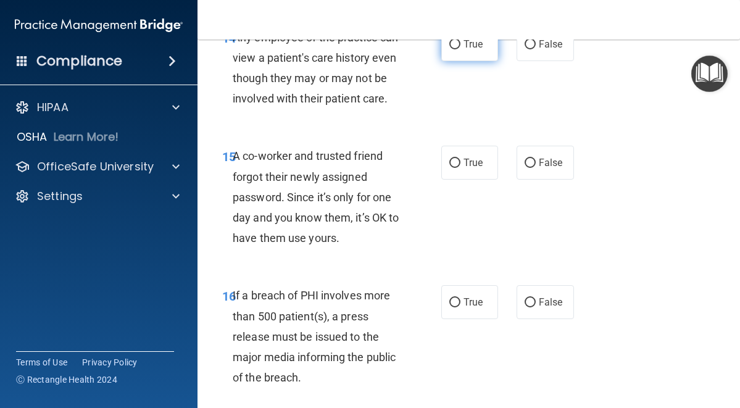
click at [464, 50] on span "True" at bounding box center [473, 44] width 19 height 12
click at [461, 49] on input "True" at bounding box center [455, 44] width 11 height 9
radio input "true"
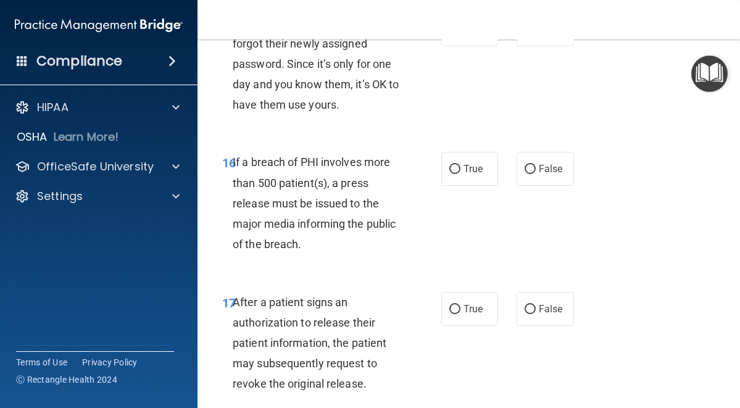
scroll to position [1907, 0]
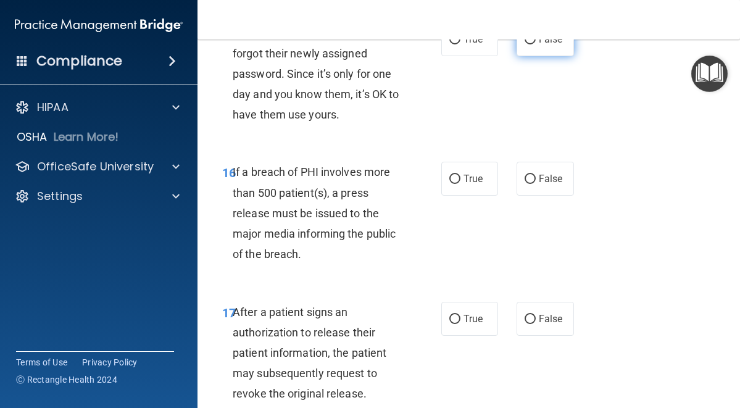
click at [535, 56] on label "False" at bounding box center [545, 39] width 57 height 34
click at [535, 44] on input "False" at bounding box center [530, 39] width 11 height 9
radio input "true"
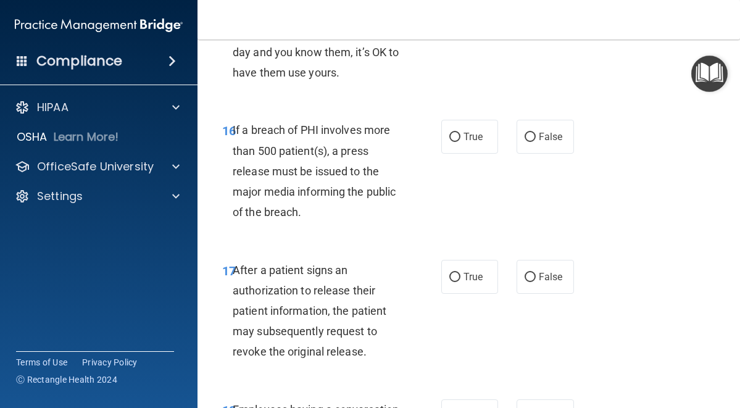
scroll to position [1985, 0]
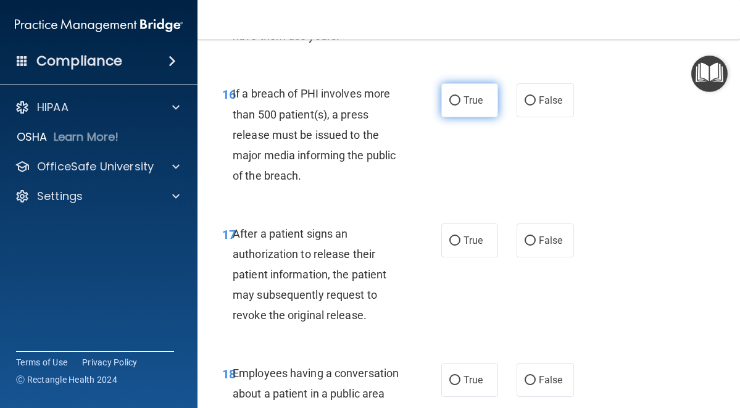
click at [465, 117] on label "True" at bounding box center [470, 100] width 57 height 34
click at [461, 106] on input "True" at bounding box center [455, 100] width 11 height 9
radio input "true"
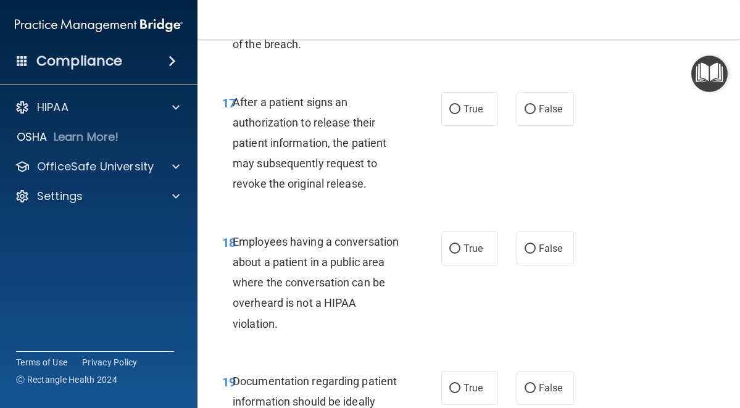
scroll to position [2117, 0]
click at [457, 125] on label "True" at bounding box center [470, 108] width 57 height 34
click at [457, 114] on input "True" at bounding box center [455, 108] width 11 height 9
radio input "true"
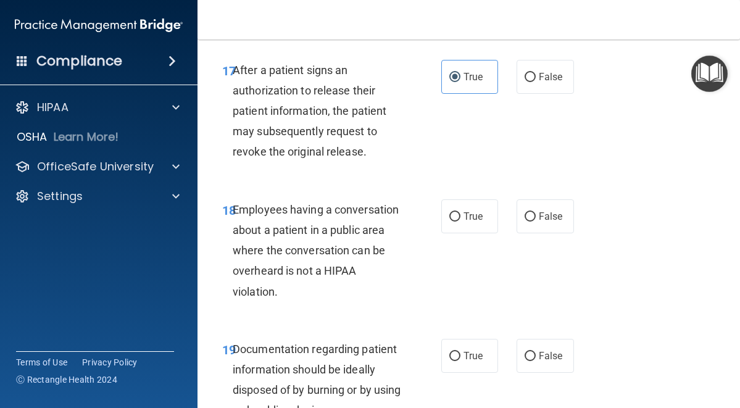
scroll to position [2205, 0]
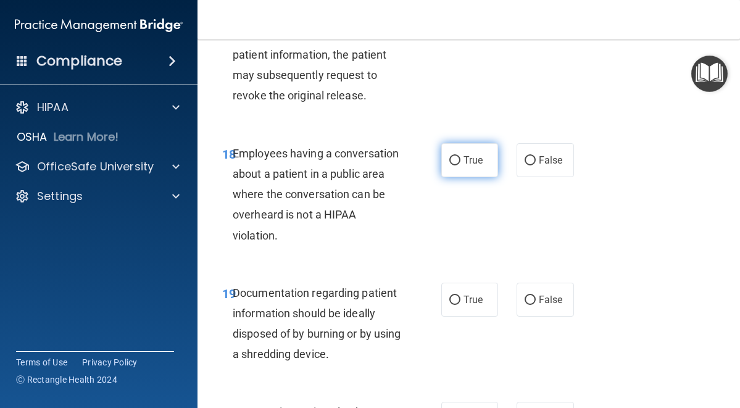
click at [450, 165] on input "True" at bounding box center [455, 160] width 11 height 9
radio input "true"
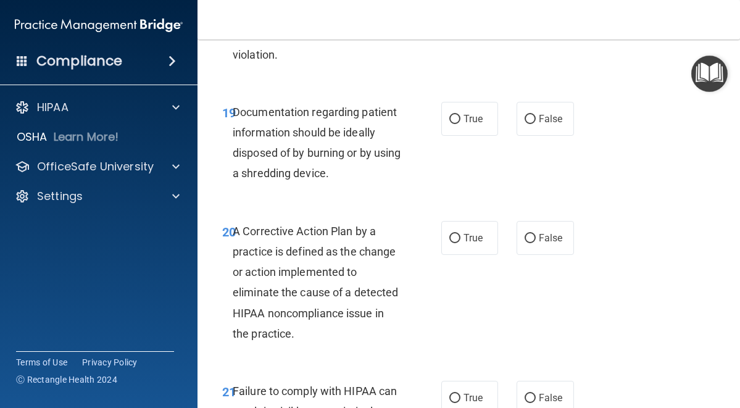
scroll to position [2460, 0]
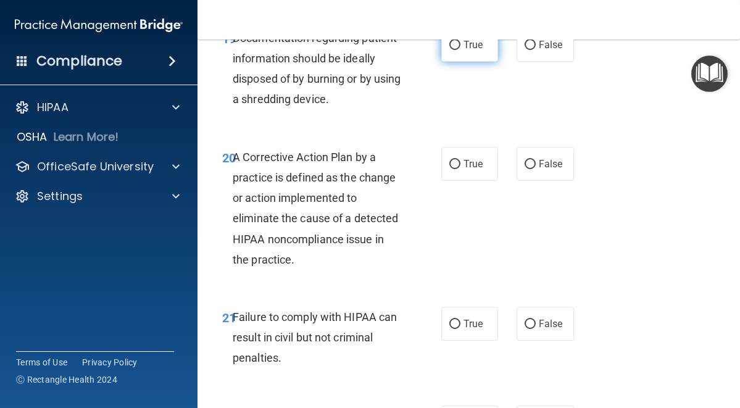
click at [450, 50] on input "True" at bounding box center [455, 45] width 11 height 9
radio input "true"
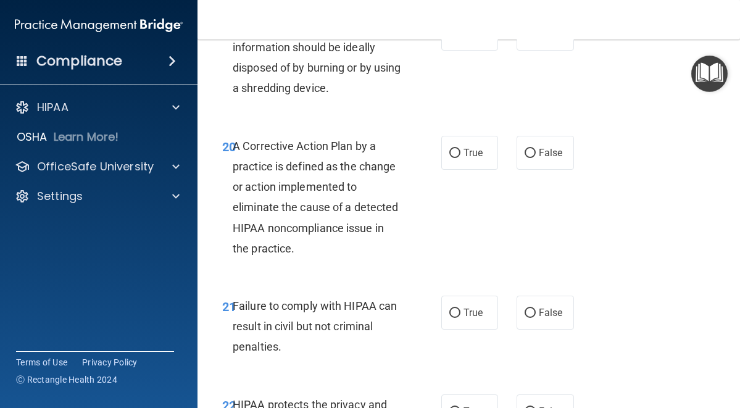
scroll to position [2540, 0]
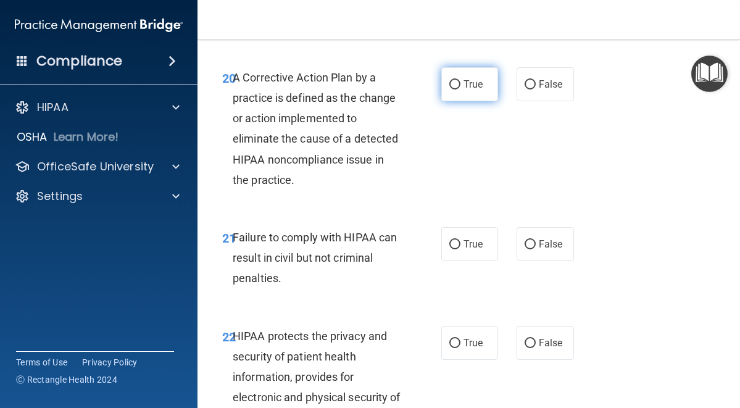
click at [457, 101] on label "True" at bounding box center [470, 84] width 57 height 34
click at [457, 90] on input "True" at bounding box center [455, 84] width 11 height 9
radio input "true"
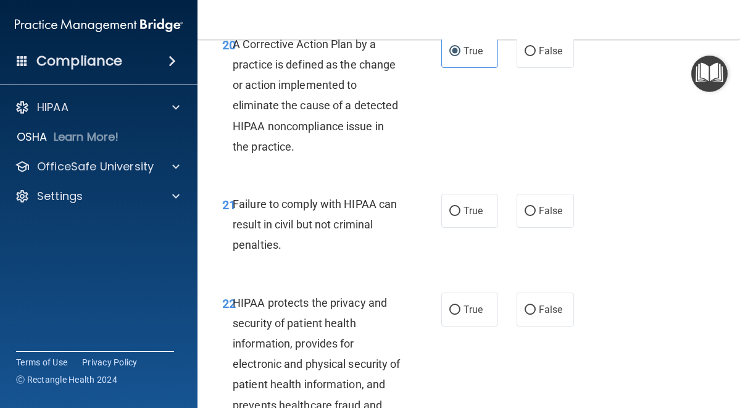
scroll to position [2635, 0]
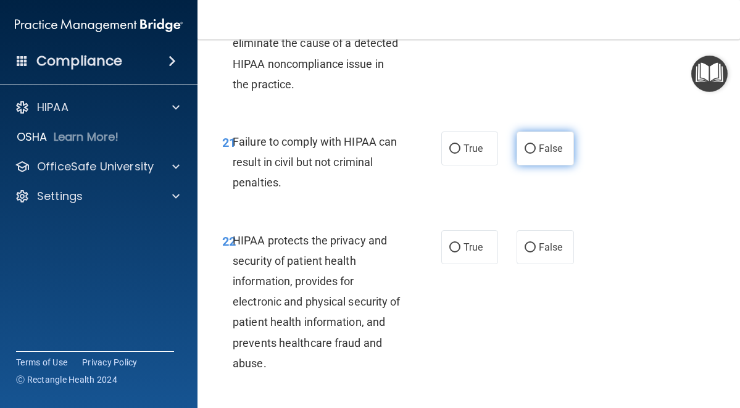
click at [528, 154] on input "False" at bounding box center [530, 148] width 11 height 9
radio input "true"
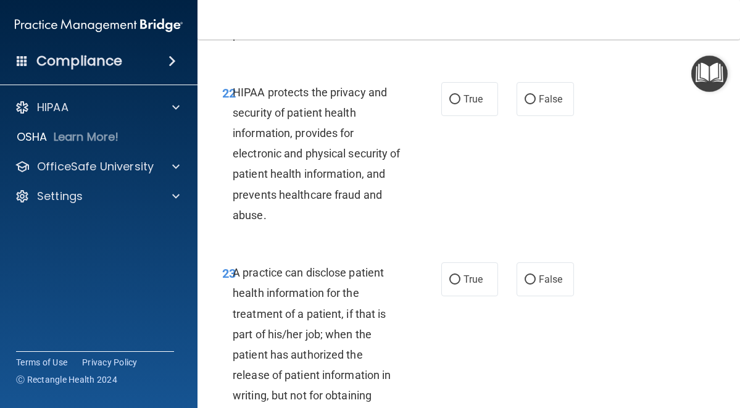
scroll to position [2785, 0]
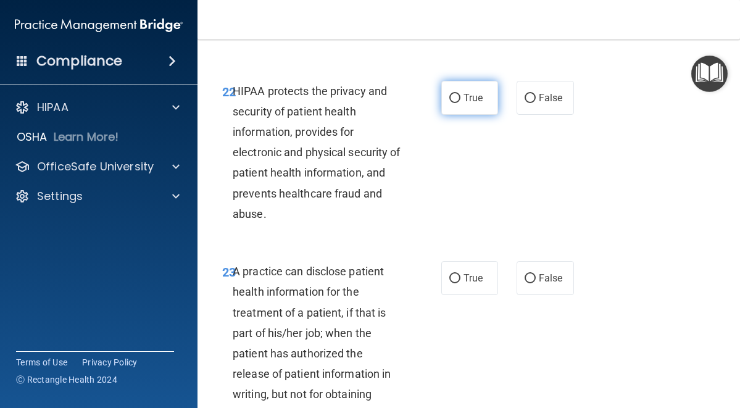
click at [465, 115] on label "True" at bounding box center [470, 98] width 57 height 34
click at [461, 103] on input "True" at bounding box center [455, 98] width 11 height 9
radio input "true"
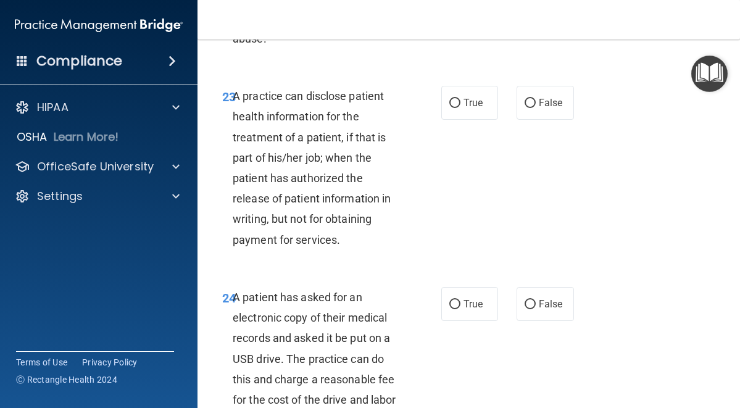
scroll to position [2960, 0]
click at [464, 109] on span "True" at bounding box center [473, 103] width 19 height 12
click at [461, 108] on input "True" at bounding box center [455, 103] width 11 height 9
radio input "true"
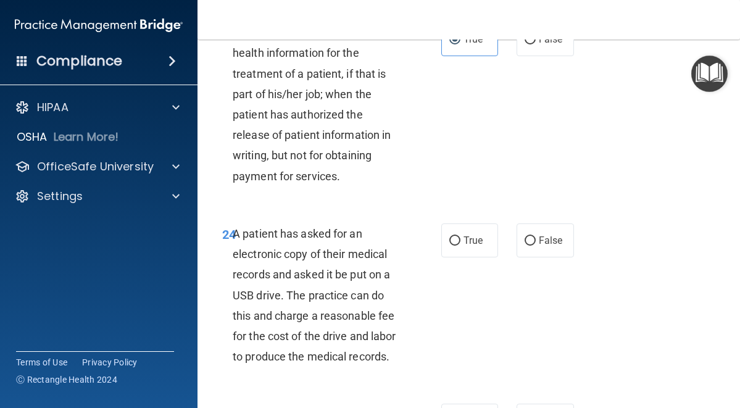
scroll to position [3125, 0]
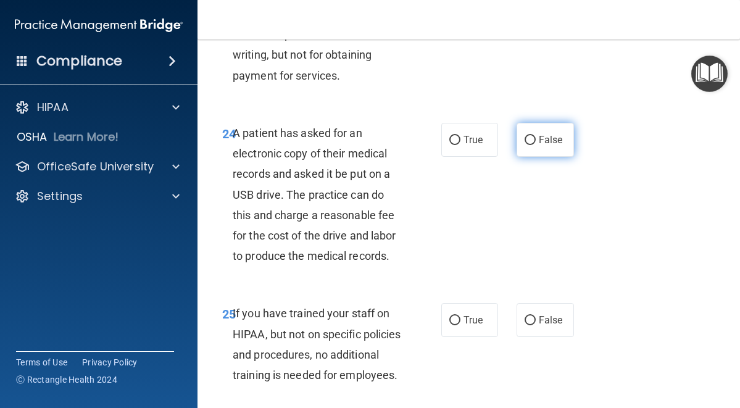
click at [539, 146] on span "False" at bounding box center [551, 140] width 24 height 12
click at [535, 145] on input "False" at bounding box center [530, 140] width 11 height 9
radio input "true"
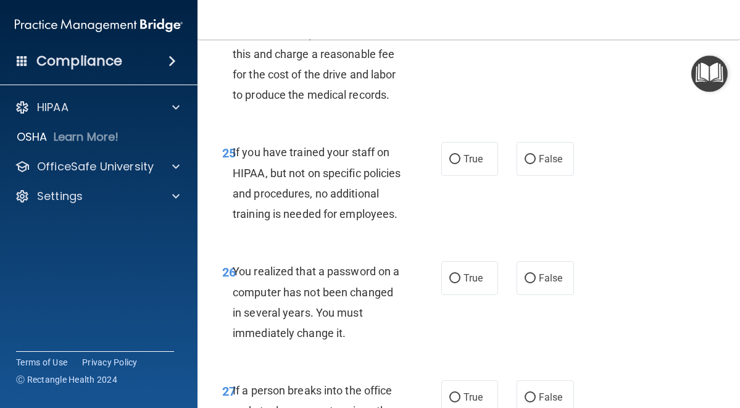
scroll to position [3286, 0]
click at [532, 175] on label "False" at bounding box center [545, 158] width 57 height 34
click at [532, 164] on input "False" at bounding box center [530, 158] width 11 height 9
radio input "true"
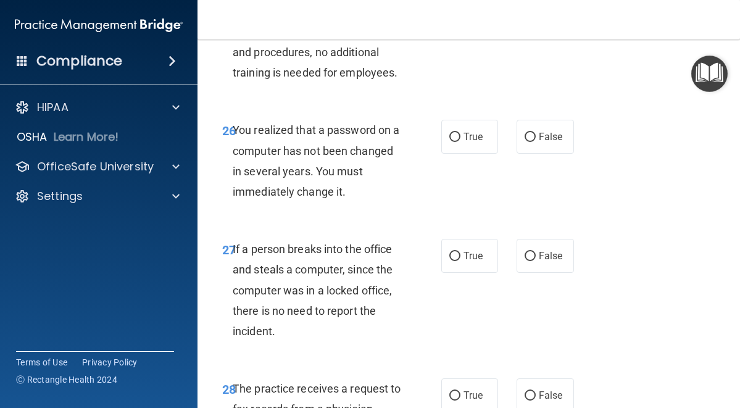
scroll to position [3428, 0]
click at [464, 142] on span "True" at bounding box center [473, 136] width 19 height 12
click at [461, 141] on input "True" at bounding box center [455, 136] width 11 height 9
radio input "true"
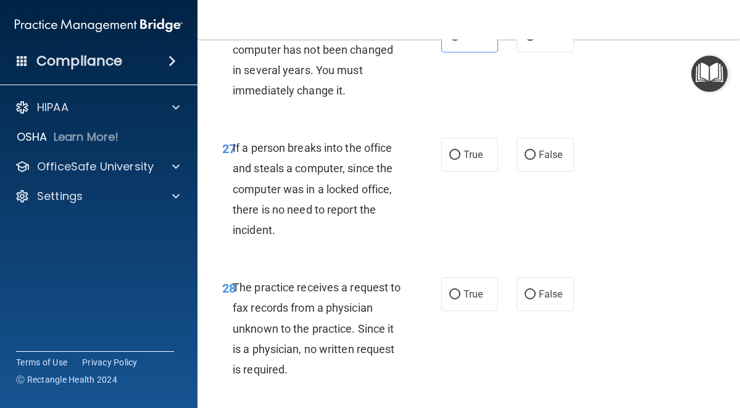
scroll to position [3530, 0]
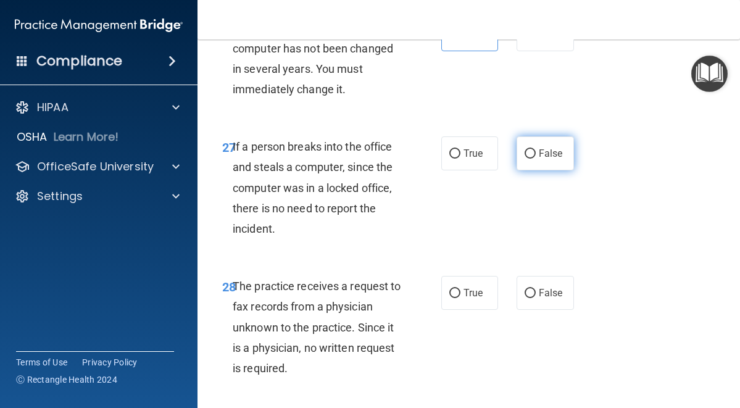
click at [531, 170] on label "False" at bounding box center [545, 153] width 57 height 34
click at [531, 159] on input "False" at bounding box center [530, 153] width 11 height 9
radio input "true"
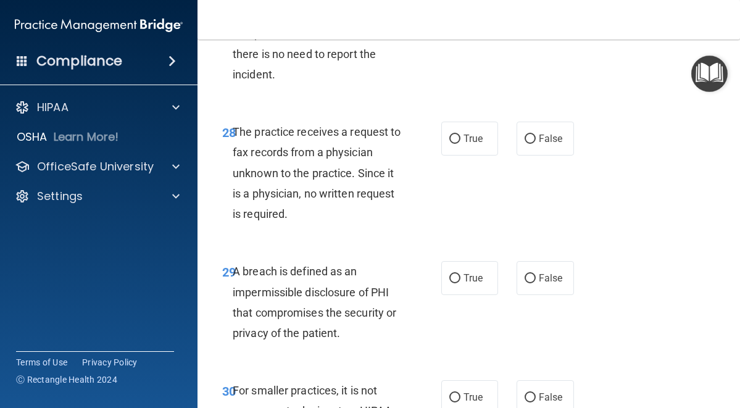
scroll to position [3702, 0]
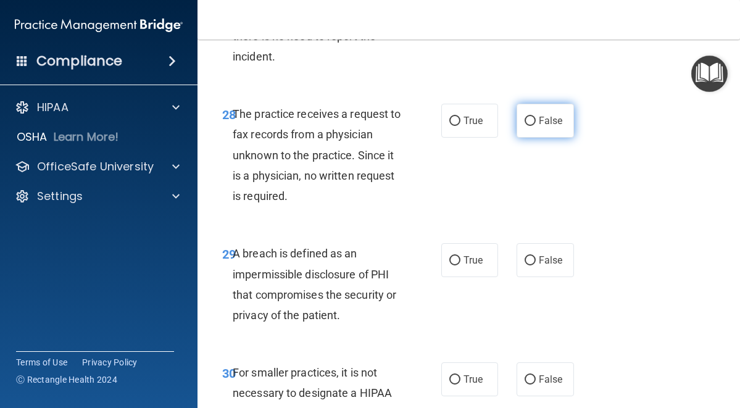
click at [529, 138] on label "False" at bounding box center [545, 121] width 57 height 34
click at [529, 126] on input "False" at bounding box center [530, 121] width 11 height 9
radio input "true"
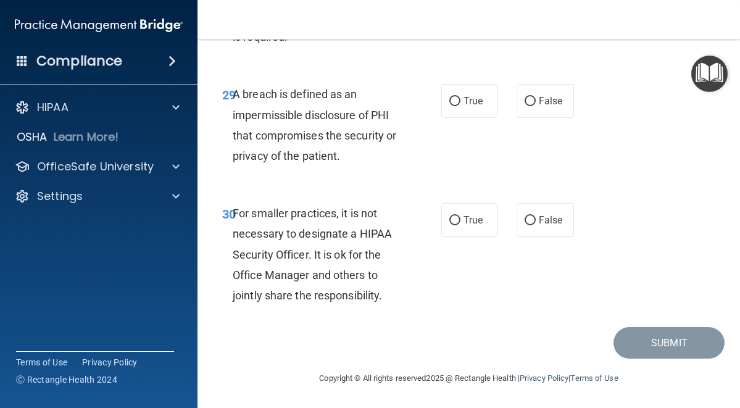
scroll to position [3944, 0]
click at [469, 108] on label "True" at bounding box center [470, 101] width 57 height 34
click at [461, 106] on input "True" at bounding box center [455, 101] width 11 height 9
radio input "true"
click at [554, 219] on span "False" at bounding box center [551, 220] width 24 height 12
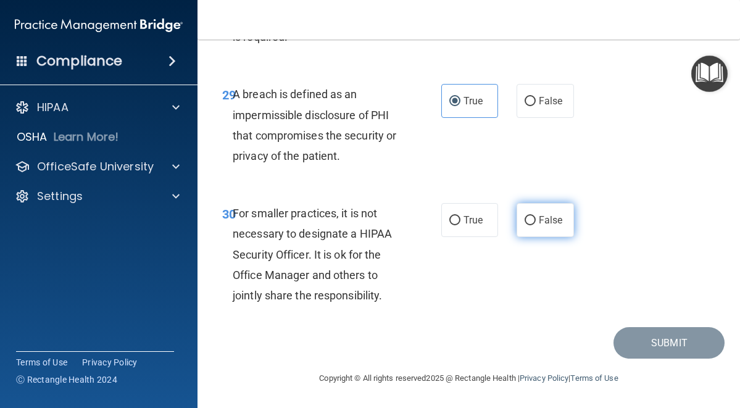
click at [536, 219] on input "False" at bounding box center [530, 220] width 11 height 9
radio input "true"
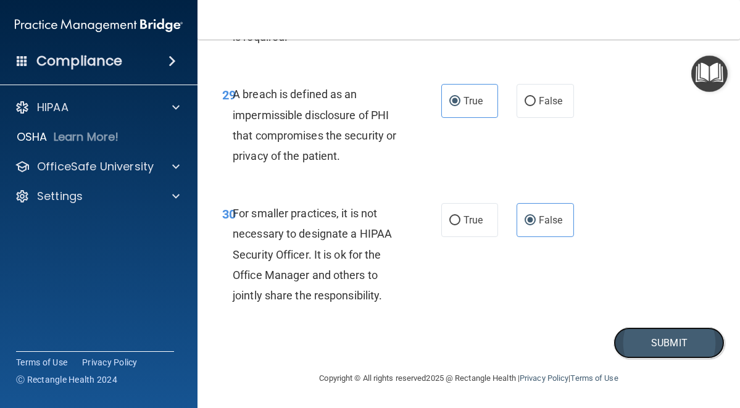
click at [648, 342] on button "Submit" at bounding box center [669, 342] width 111 height 31
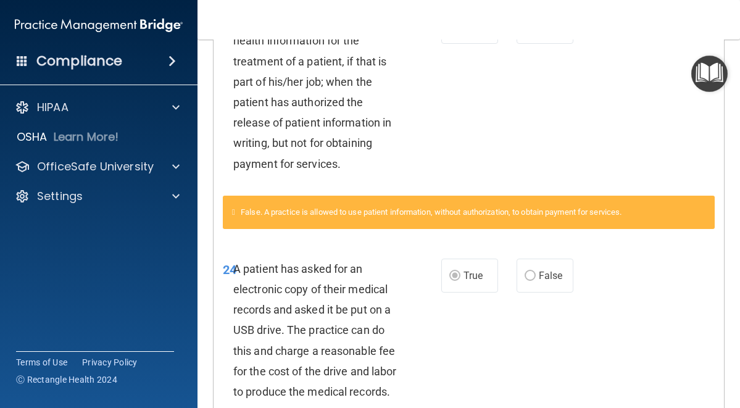
scroll to position [1232, 0]
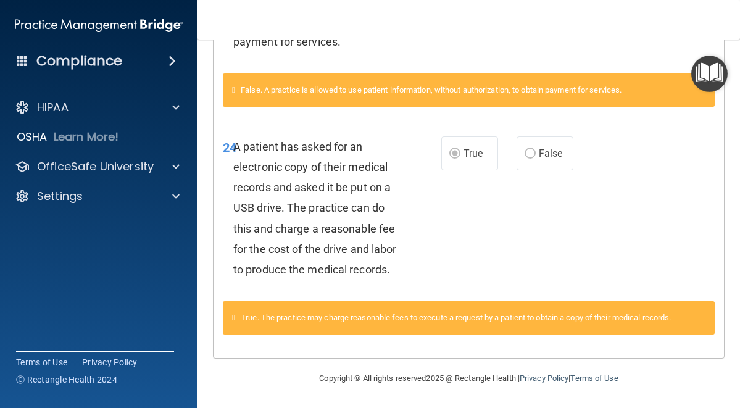
drag, startPoint x: 730, startPoint y: 242, endPoint x: 742, endPoint y: 220, distance: 24.9
click at [740, 220] on html "Compliance HIPAA Documents and Policies Report an Incident Business Associates …" at bounding box center [370, 204] width 740 height 408
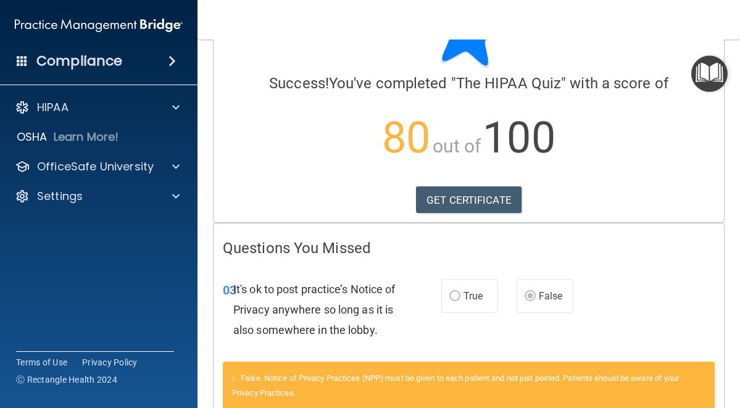
scroll to position [0, 0]
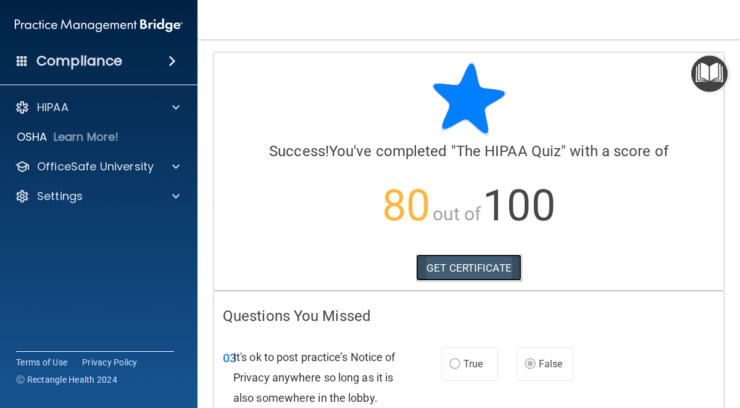
click at [464, 272] on link "GET CERTIFICATE" at bounding box center [469, 267] width 106 height 27
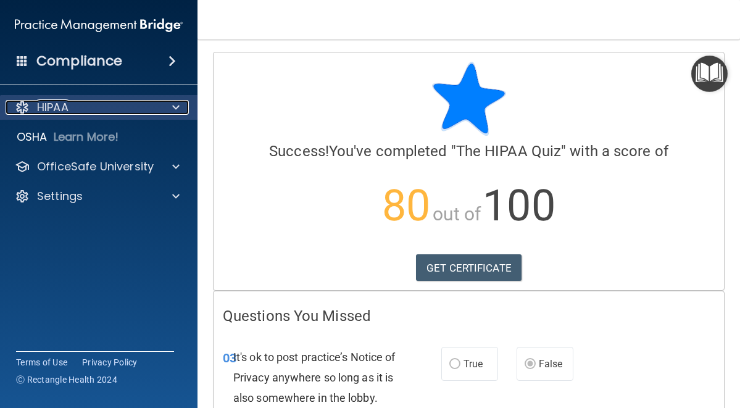
click at [69, 103] on div "HIPAA" at bounding box center [82, 107] width 153 height 15
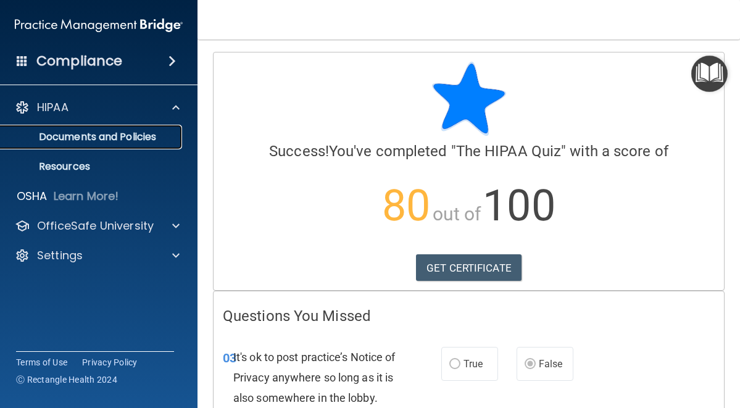
click at [101, 135] on p "Documents and Policies" at bounding box center [92, 137] width 169 height 12
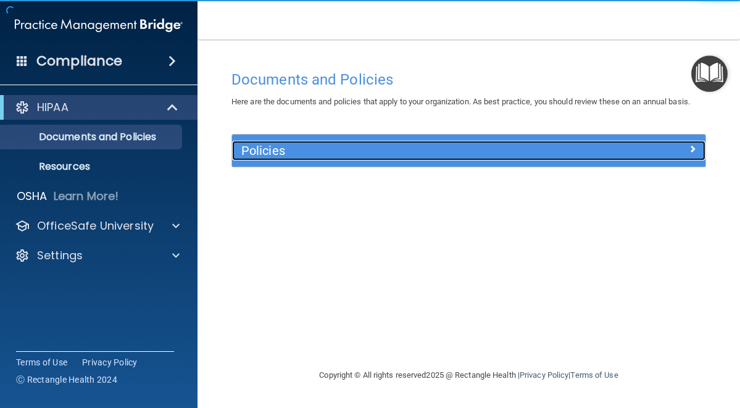
click at [345, 150] on h5 "Policies" at bounding box center [409, 151] width 337 height 14
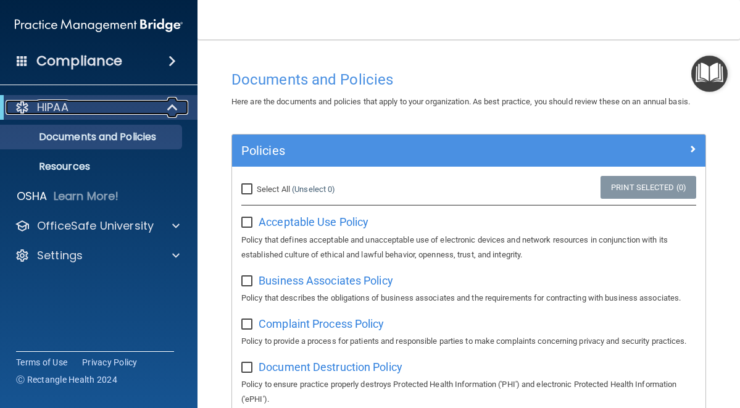
click at [67, 105] on p "HIPAA" at bounding box center [52, 107] width 31 height 15
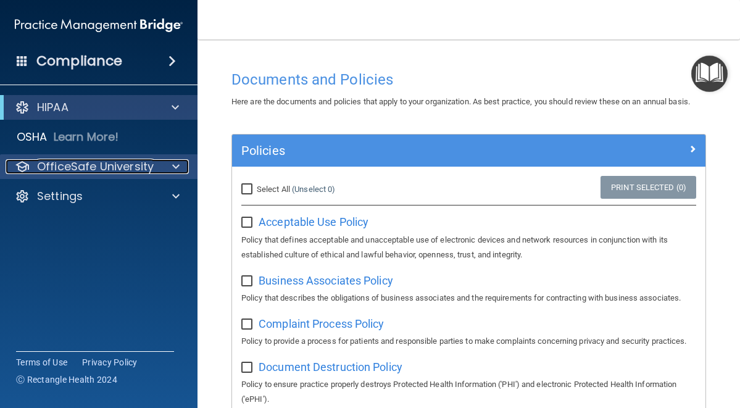
click at [73, 168] on p "OfficeSafe University" at bounding box center [95, 166] width 117 height 15
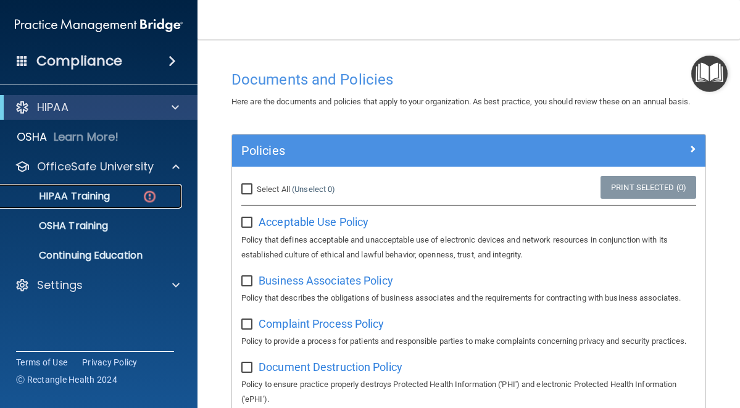
click at [78, 201] on p "HIPAA Training" at bounding box center [59, 196] width 102 height 12
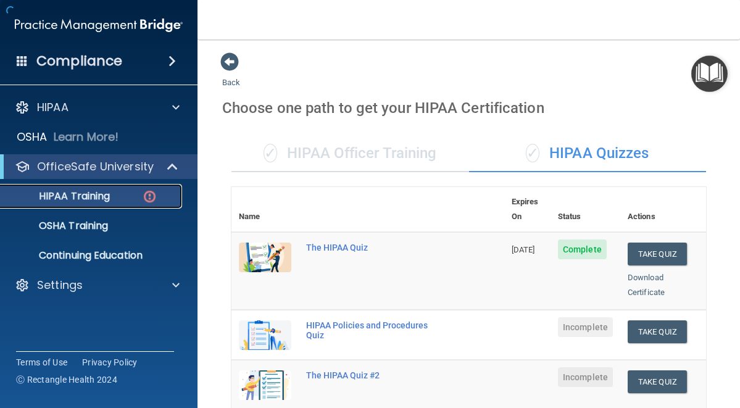
click at [78, 201] on p "HIPAA Training" at bounding box center [59, 196] width 102 height 12
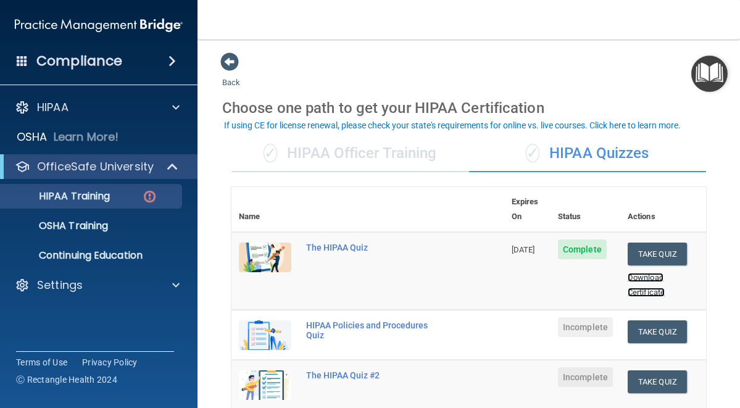
click at [643, 273] on link "Download Certificate" at bounding box center [646, 285] width 37 height 24
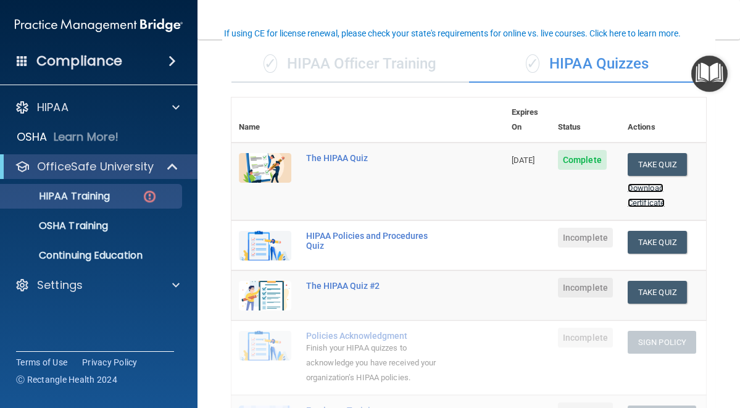
scroll to position [92, 0]
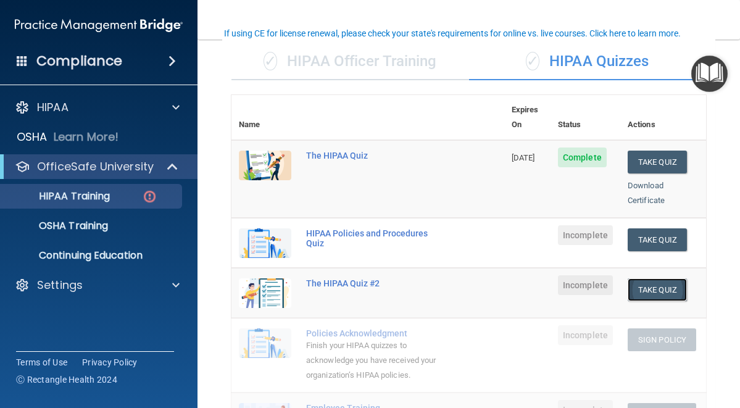
click at [658, 278] on button "Take Quiz" at bounding box center [657, 289] width 59 height 23
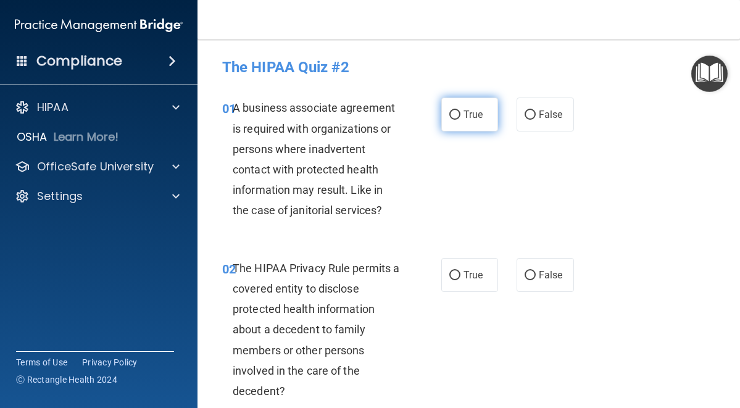
click at [464, 109] on span "True" at bounding box center [473, 115] width 19 height 12
click at [459, 111] on input "True" at bounding box center [455, 115] width 11 height 9
radio input "true"
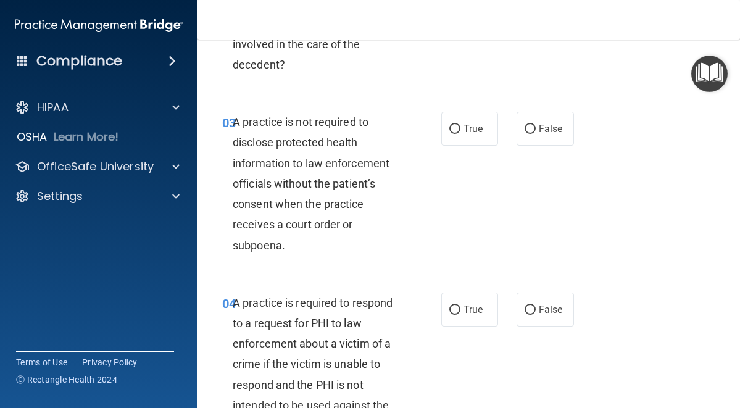
scroll to position [90, 0]
